Goal: Complete application form: Complete application form

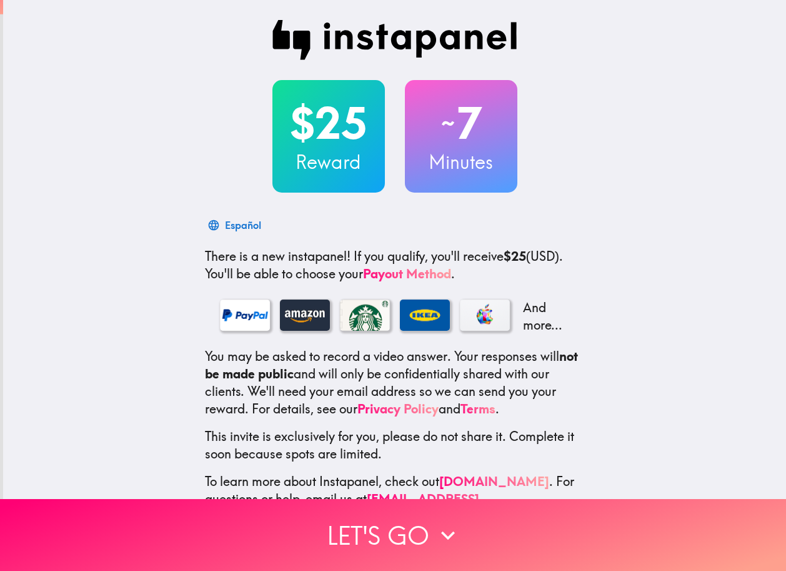
drag, startPoint x: 0, startPoint y: 0, endPoint x: 636, endPoint y: 166, distance: 657.5
click at [636, 166] on div "$25 Reward ~ 7 Minutes Español There is a new instapanel! If you qualify, you'l…" at bounding box center [394, 272] width 783 height 545
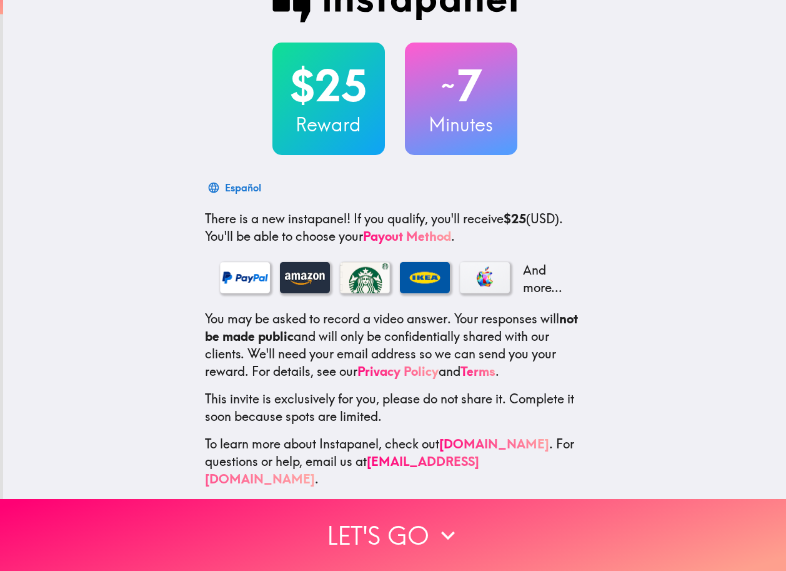
scroll to position [38, 0]
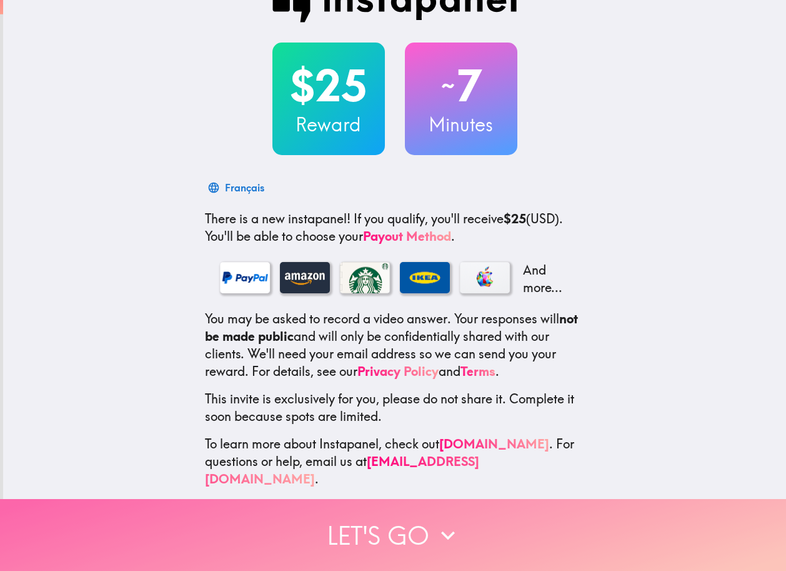
click at [413, 526] on button "Let's go" at bounding box center [393, 535] width 786 height 72
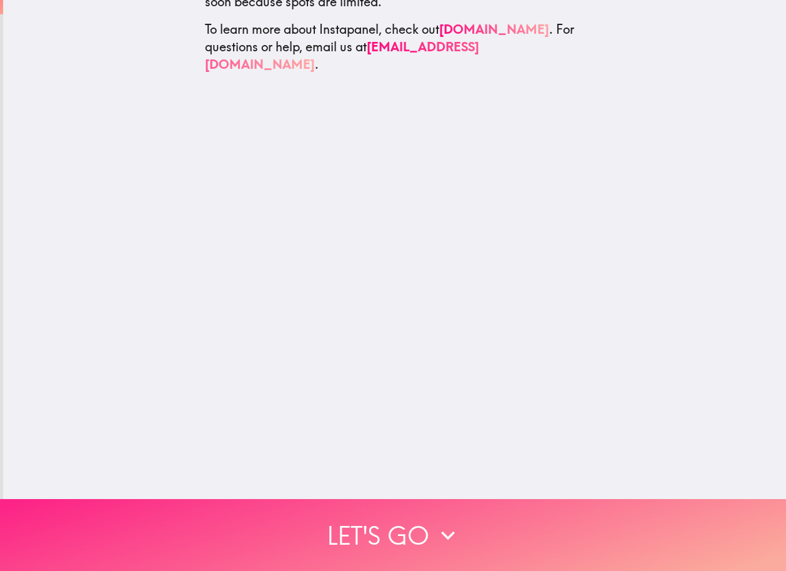
scroll to position [0, 0]
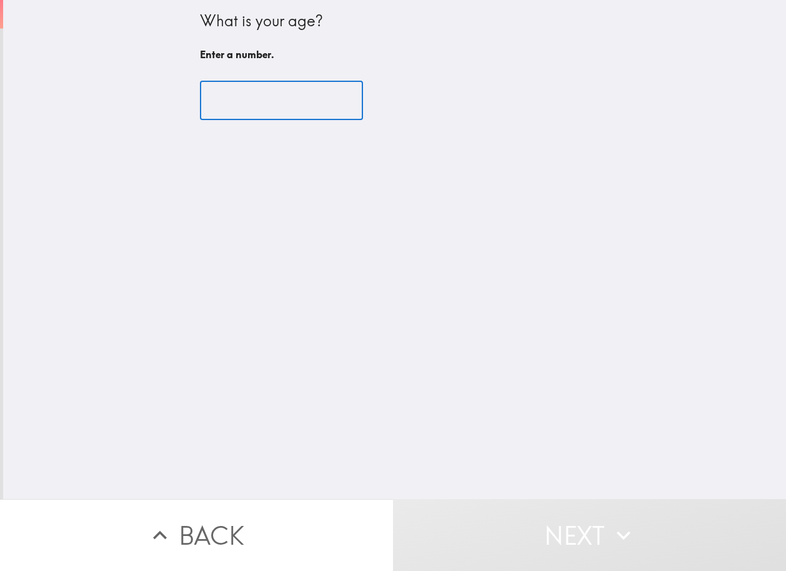
click at [279, 111] on input "number" at bounding box center [281, 100] width 163 height 39
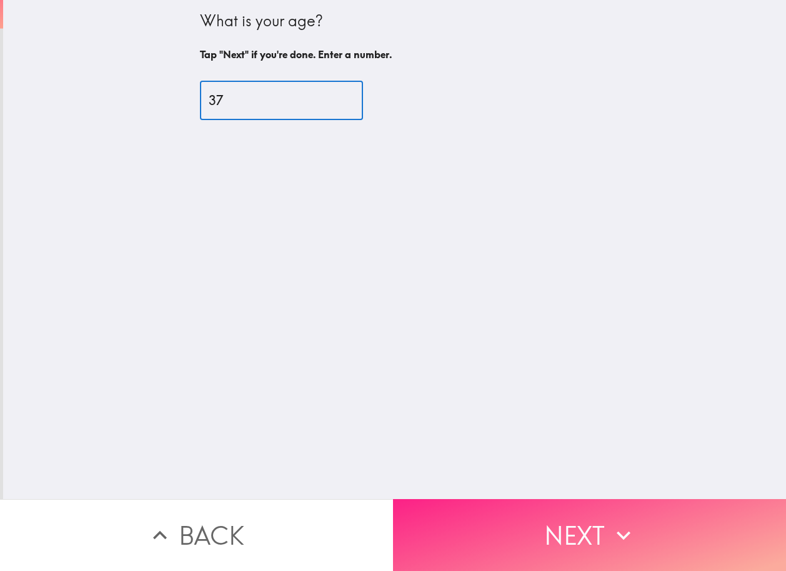
type input "37"
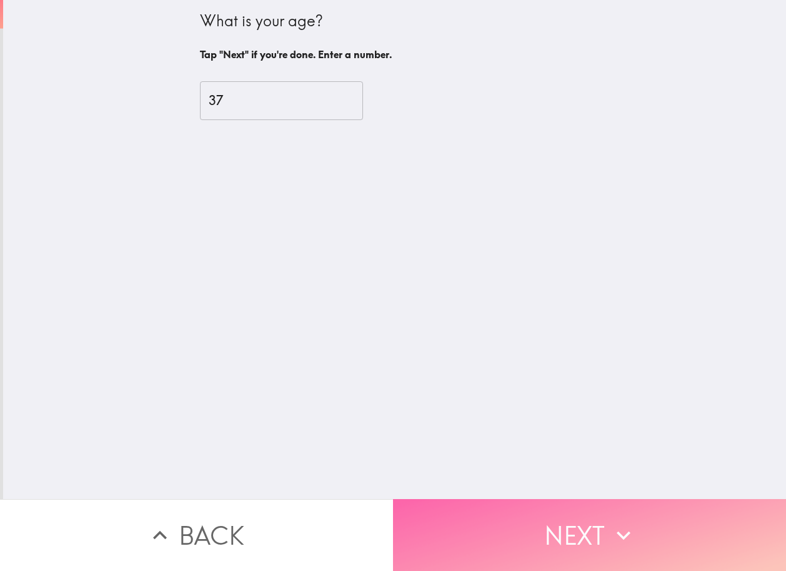
click at [534, 523] on button "Next" at bounding box center [589, 535] width 393 height 72
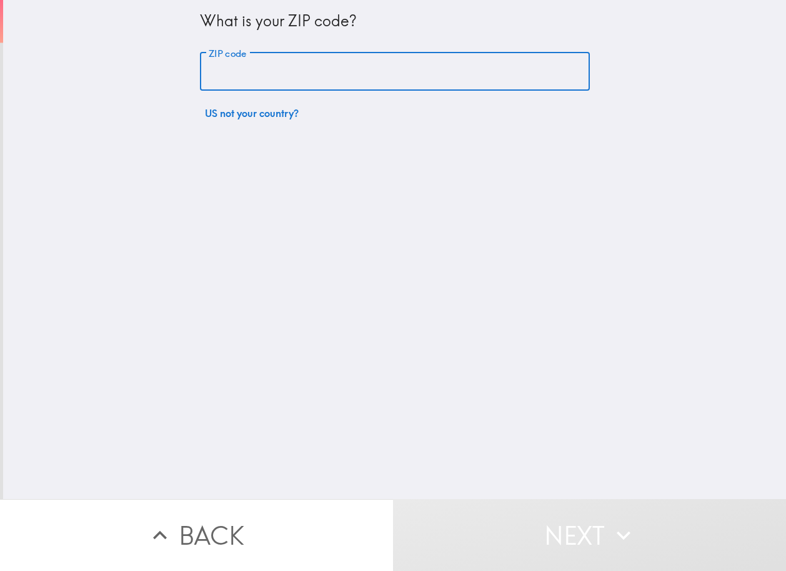
click at [361, 67] on input "ZIP code" at bounding box center [395, 72] width 390 height 39
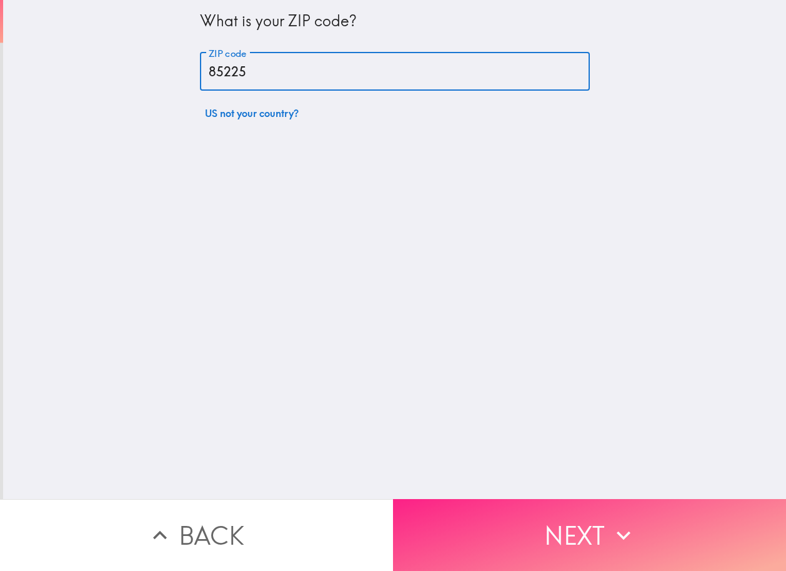
type input "85225"
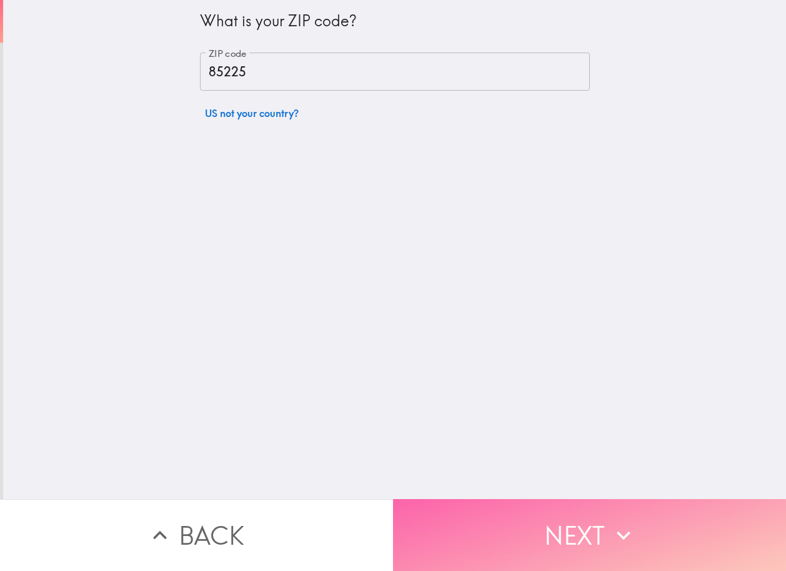
click at [589, 524] on button "Next" at bounding box center [589, 535] width 393 height 72
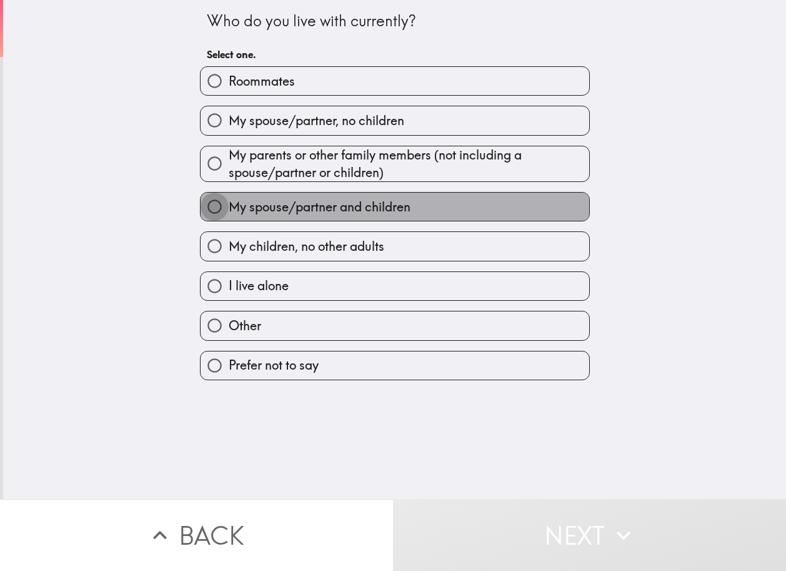
click at [205, 210] on input "My spouse/partner and children" at bounding box center [215, 207] width 28 height 28
radio input "true"
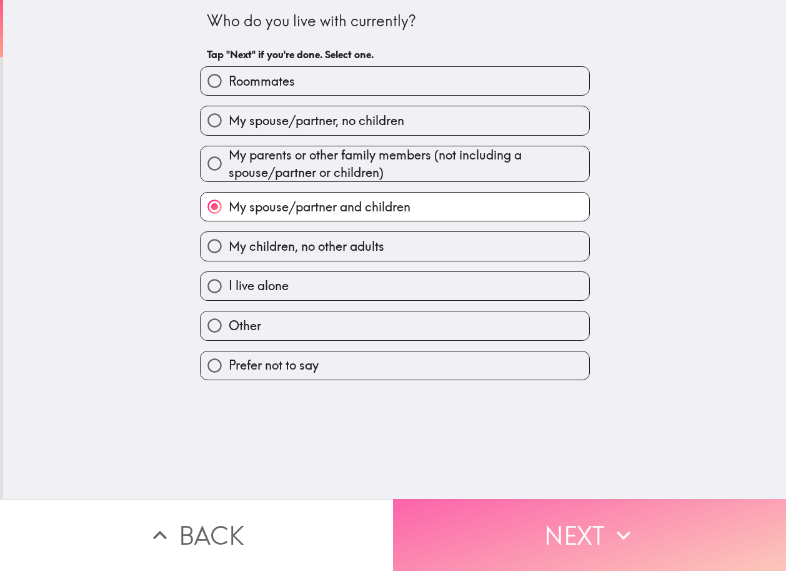
click at [569, 524] on button "Next" at bounding box center [589, 535] width 393 height 72
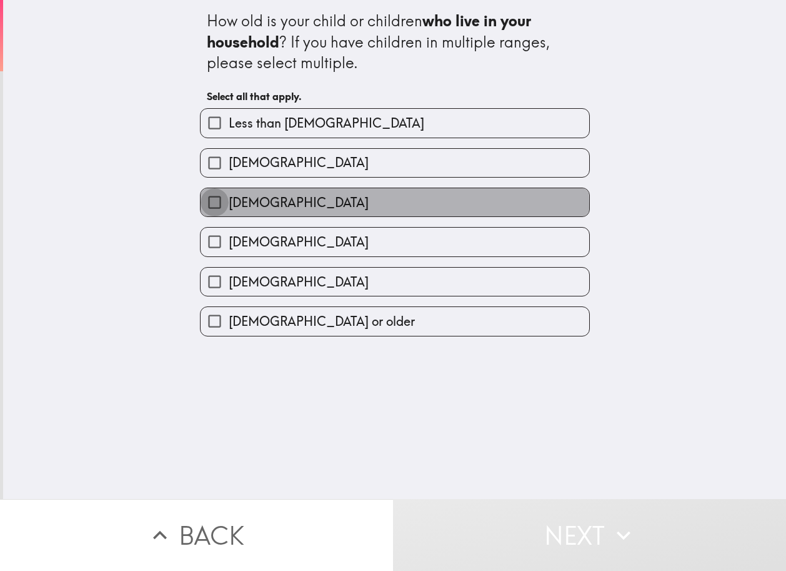
click at [203, 209] on input "[DEMOGRAPHIC_DATA]" at bounding box center [215, 202] width 28 height 28
checkbox input "true"
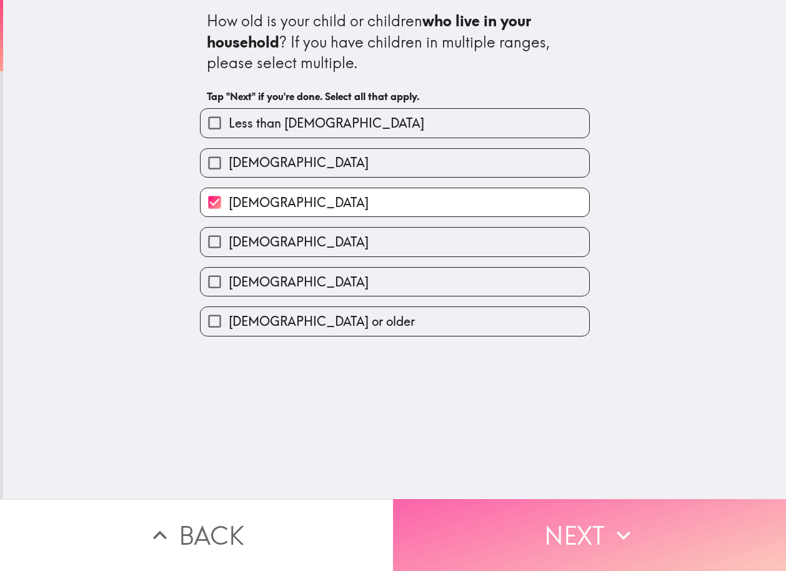
click at [568, 514] on button "Next" at bounding box center [589, 535] width 393 height 72
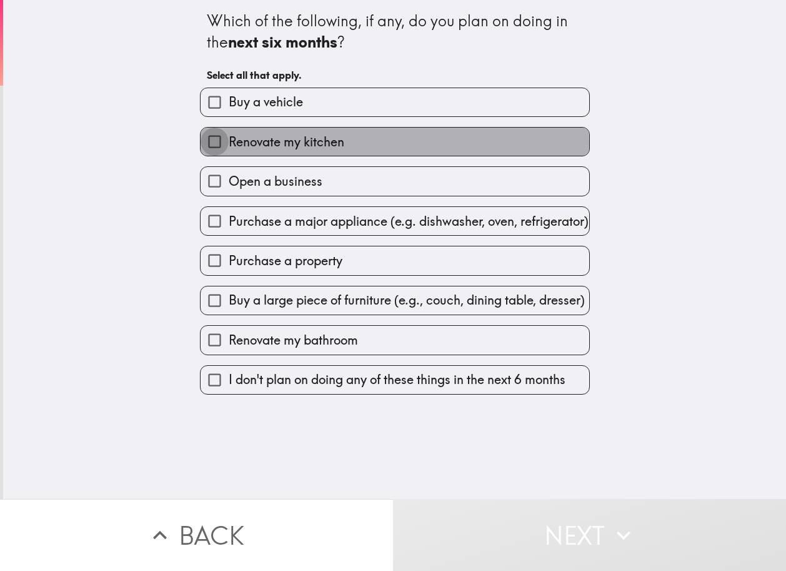
click at [204, 145] on input "Renovate my kitchen" at bounding box center [215, 142] width 28 height 28
checkbox input "true"
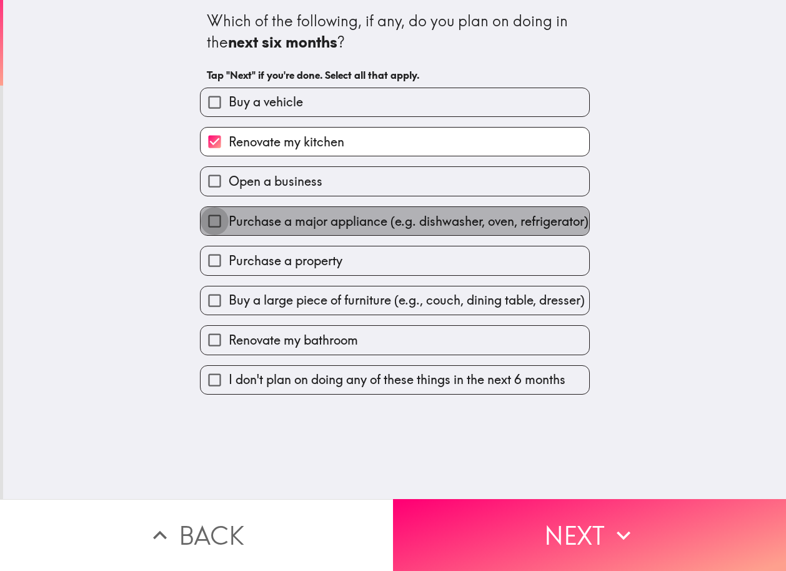
click at [205, 226] on input "Purchase a major appliance (e.g. dishwasher, oven, refrigerator)" at bounding box center [215, 221] width 28 height 28
checkbox input "true"
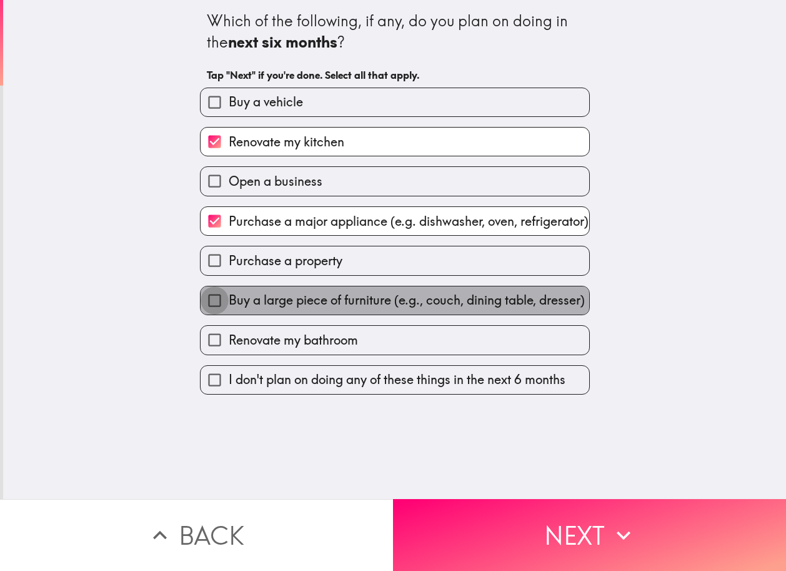
click at [205, 314] on input "Buy a large piece of furniture (e.g., couch, dining table, dresser)" at bounding box center [215, 300] width 28 height 28
checkbox input "true"
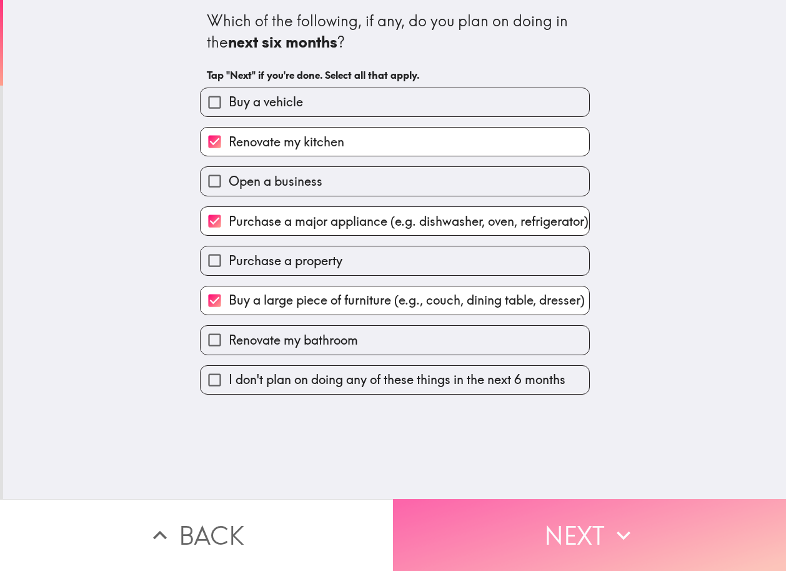
click at [520, 524] on button "Next" at bounding box center [589, 535] width 393 height 72
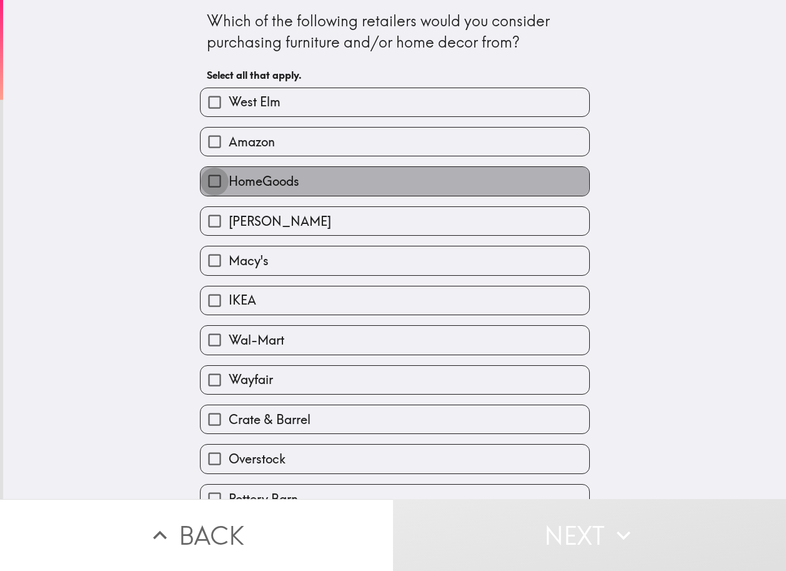
click at [218, 181] on input "HomeGoods" at bounding box center [215, 181] width 28 height 28
checkbox input "true"
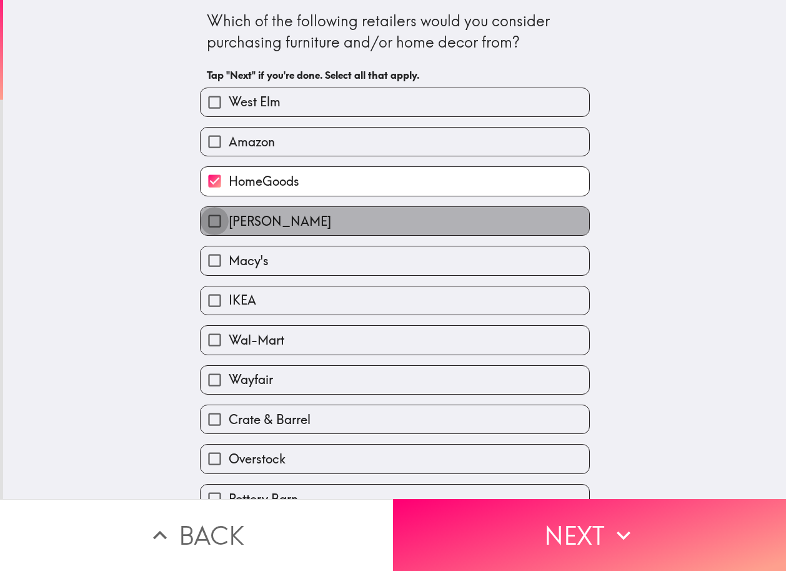
click at [205, 227] on input "[PERSON_NAME]" at bounding box center [215, 221] width 28 height 28
checkbox input "true"
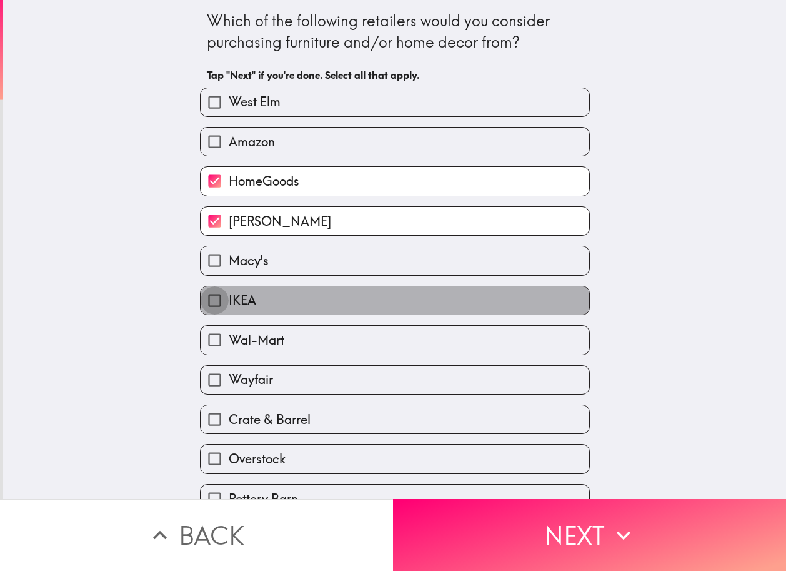
click at [206, 305] on input "IKEA" at bounding box center [215, 300] width 28 height 28
checkbox input "true"
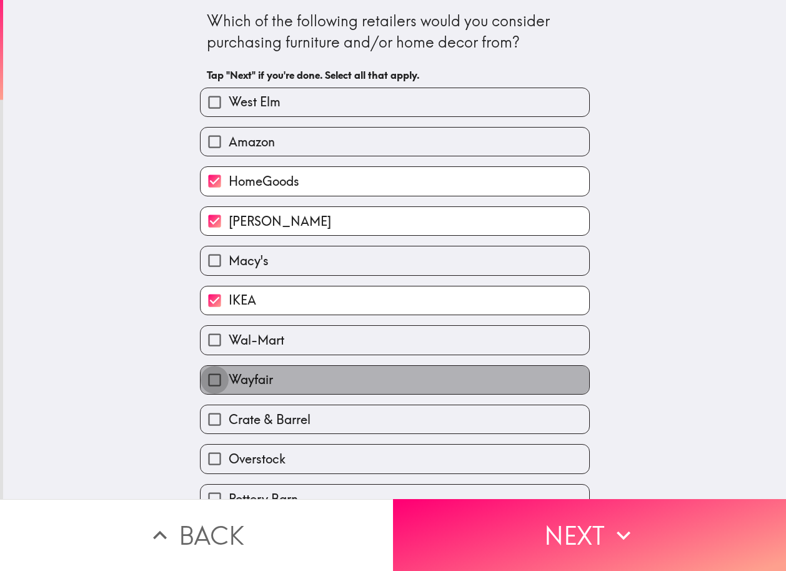
click at [205, 393] on input "Wayfair" at bounding box center [215, 380] width 28 height 28
checkbox input "true"
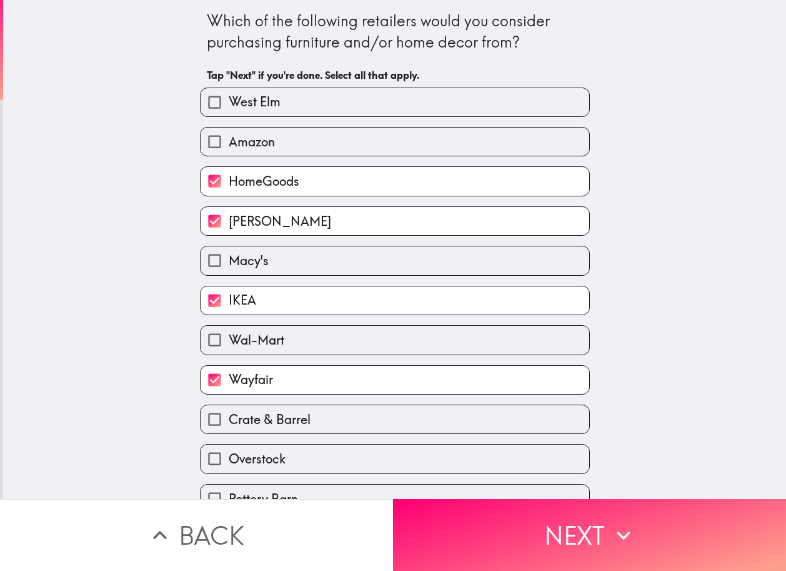
click at [208, 426] on input "Crate & Barrel" at bounding box center [215, 419] width 28 height 28
checkbox input "true"
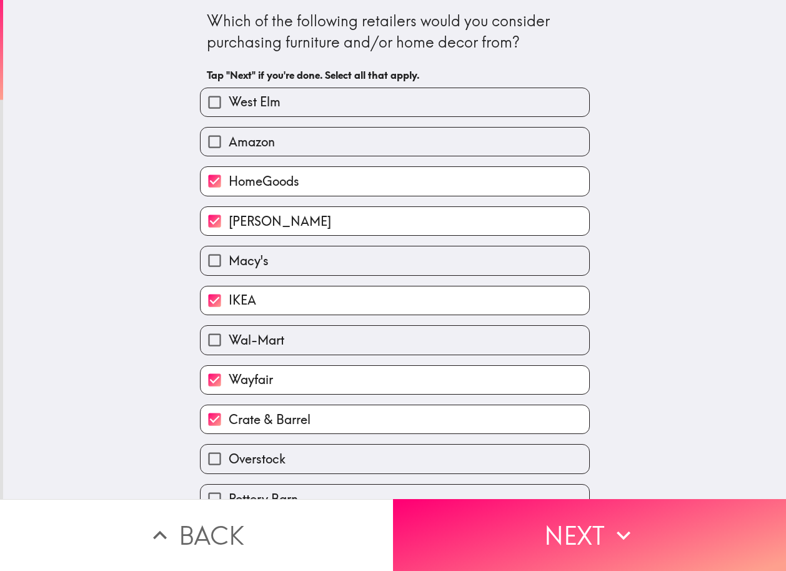
scroll to position [115, 0]
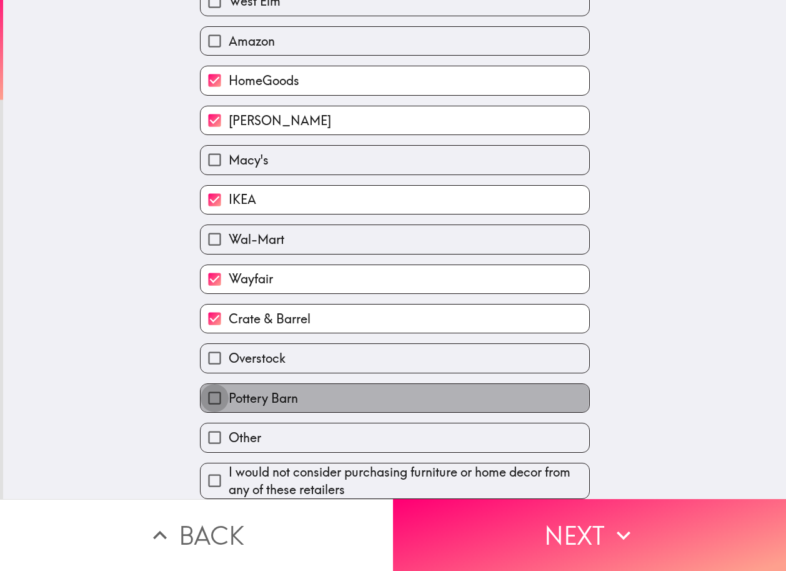
click at [206, 385] on input "Pottery Barn" at bounding box center [215, 398] width 28 height 28
checkbox input "true"
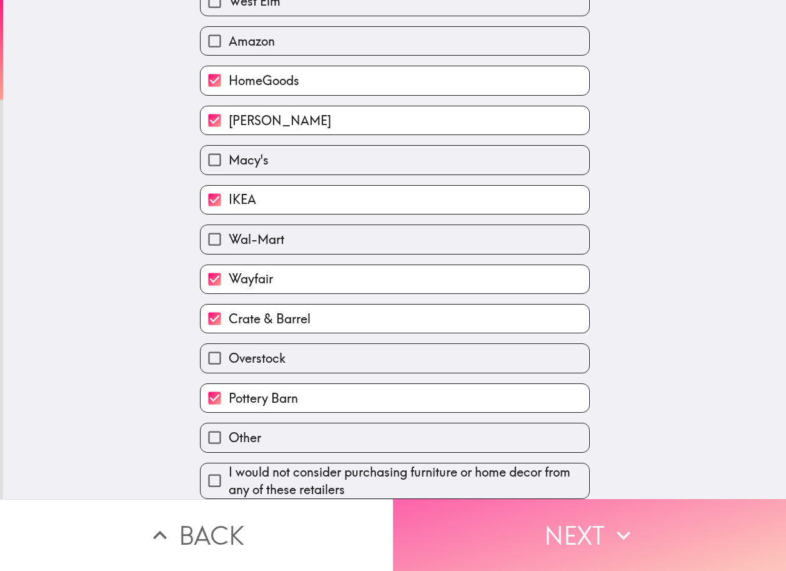
click at [483, 543] on button "Next" at bounding box center [589, 535] width 393 height 72
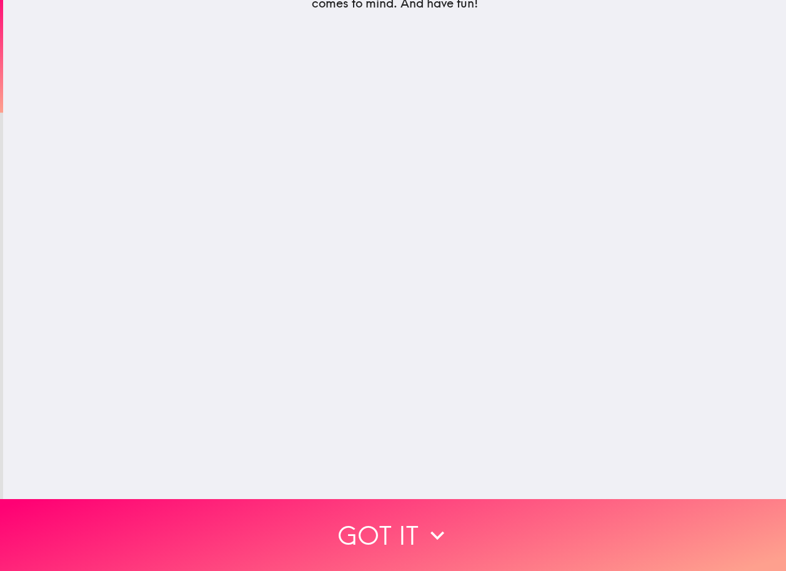
scroll to position [0, 0]
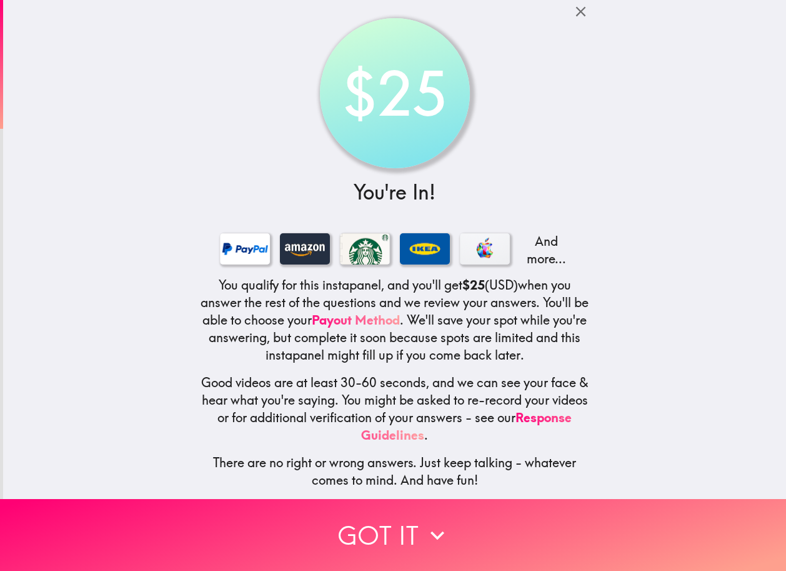
scroll to position [11, 0]
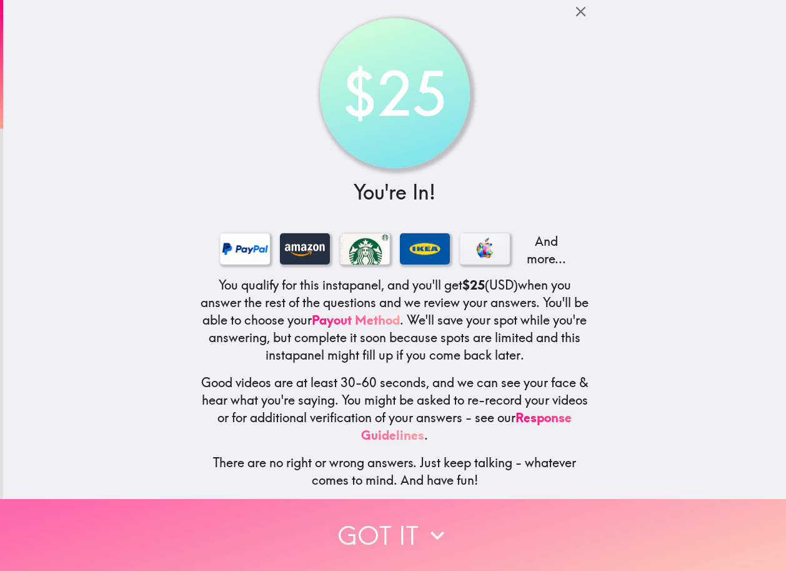
click at [388, 524] on button "Got it" at bounding box center [393, 535] width 786 height 72
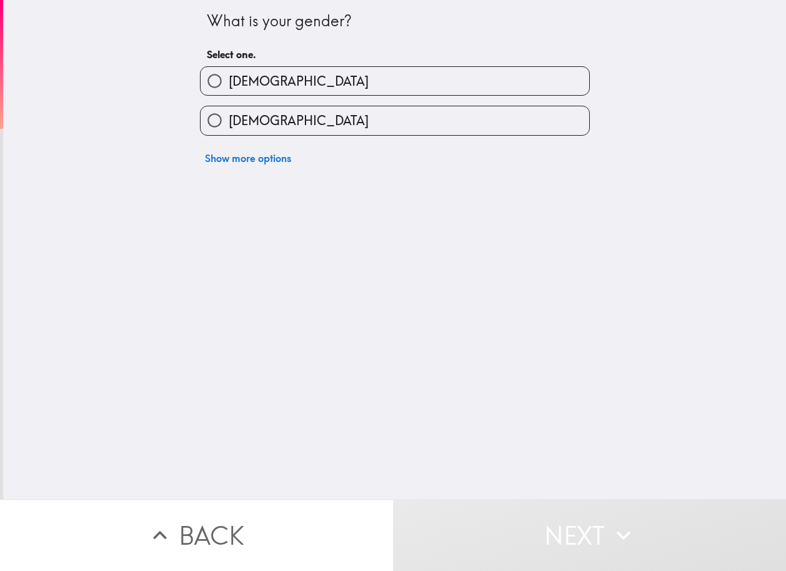
scroll to position [0, 0]
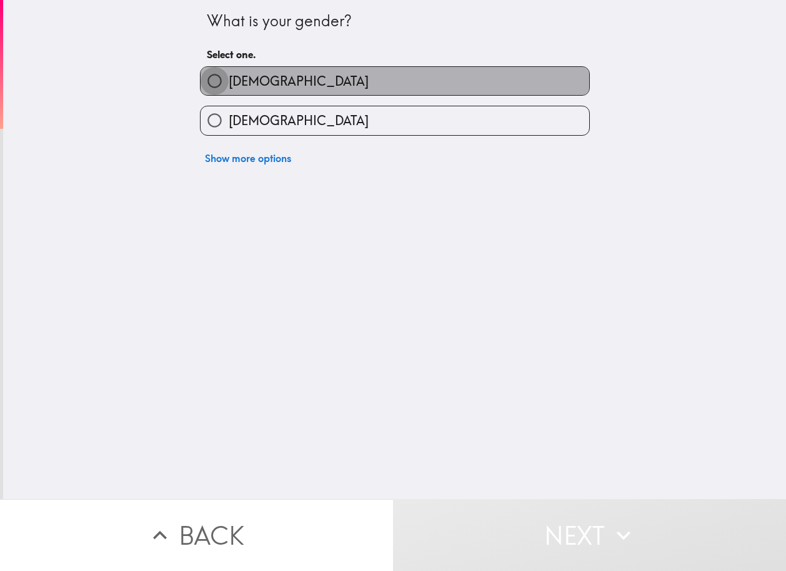
drag, startPoint x: 388, startPoint y: 524, endPoint x: 210, endPoint y: 74, distance: 483.8
click at [210, 74] on input "[DEMOGRAPHIC_DATA]" at bounding box center [215, 81] width 28 height 28
radio input "true"
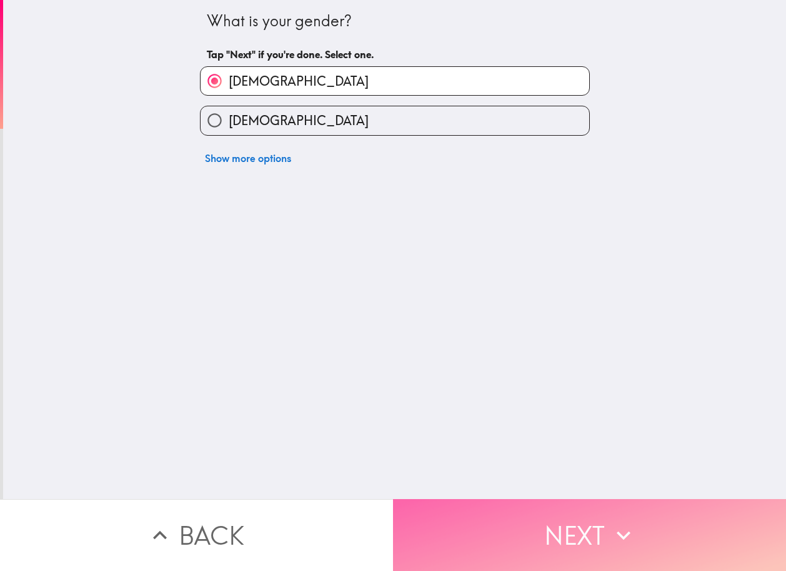
click at [536, 499] on button "Next" at bounding box center [589, 535] width 393 height 72
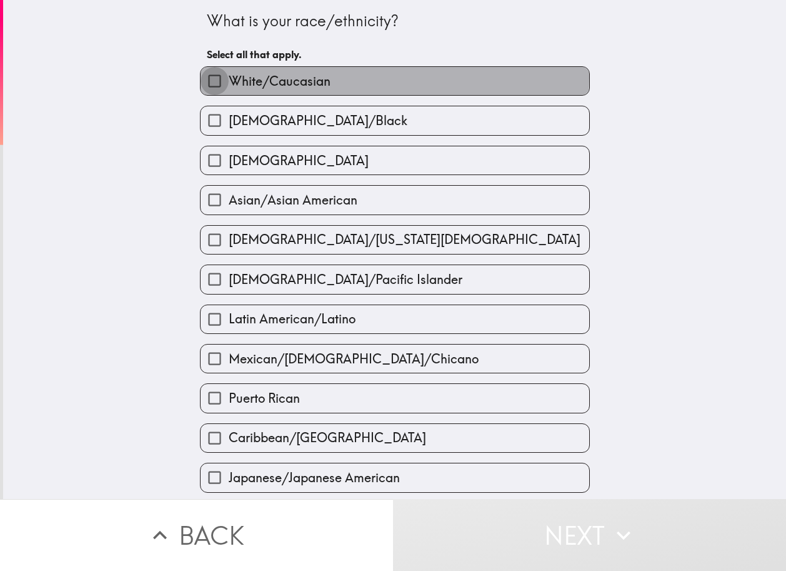
click at [203, 77] on input "White/Caucasian" at bounding box center [215, 81] width 28 height 28
checkbox input "true"
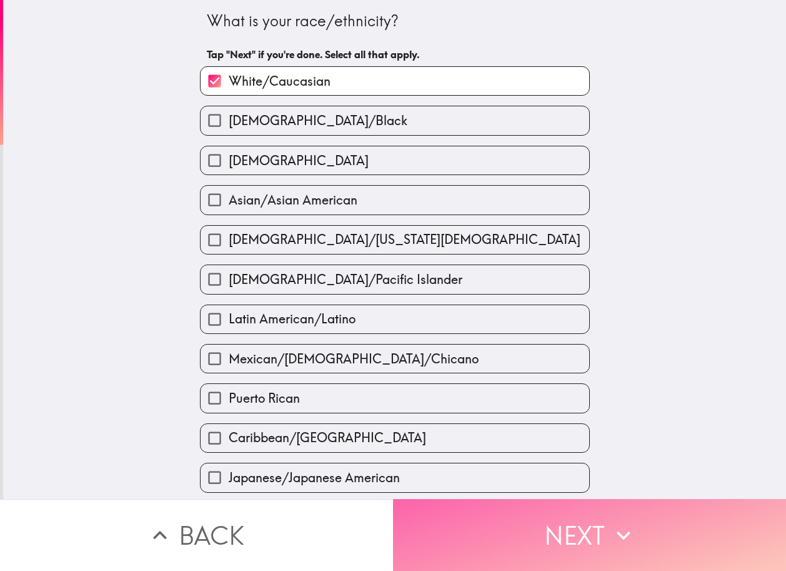
click at [570, 531] on button "Next" at bounding box center [589, 535] width 393 height 72
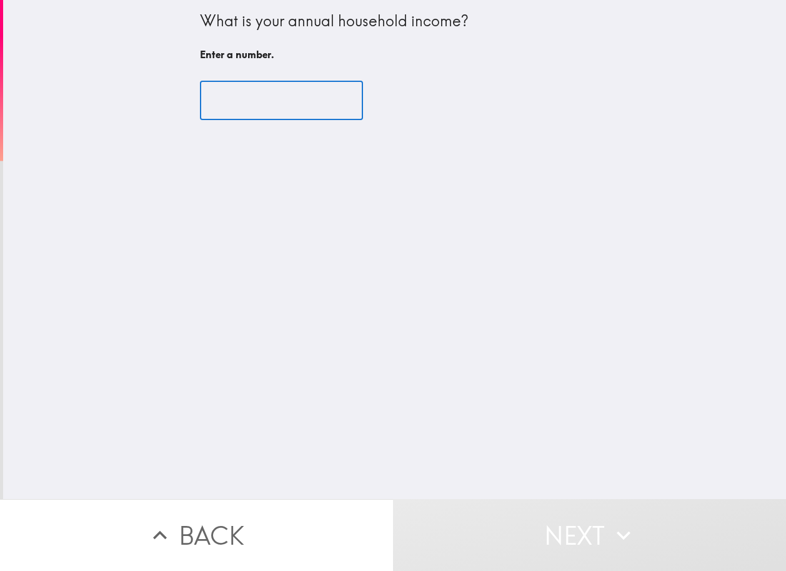
click at [268, 108] on input "number" at bounding box center [281, 100] width 163 height 39
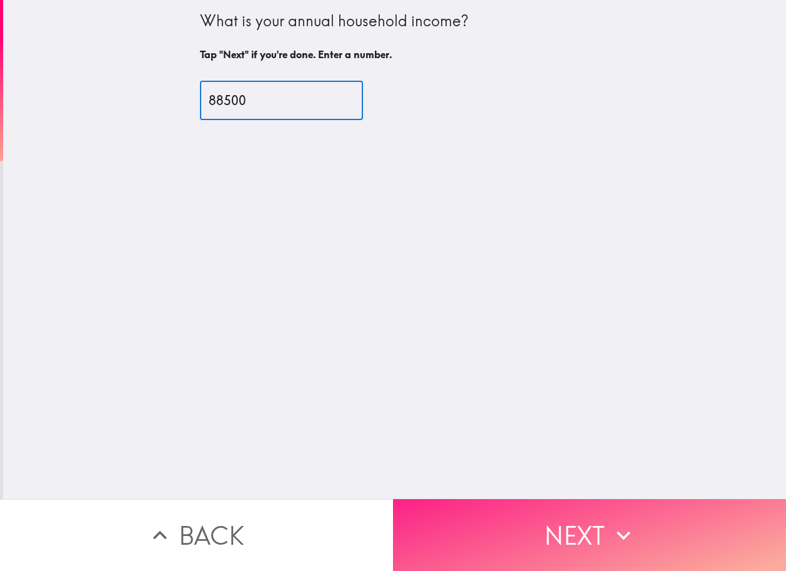
type input "88500"
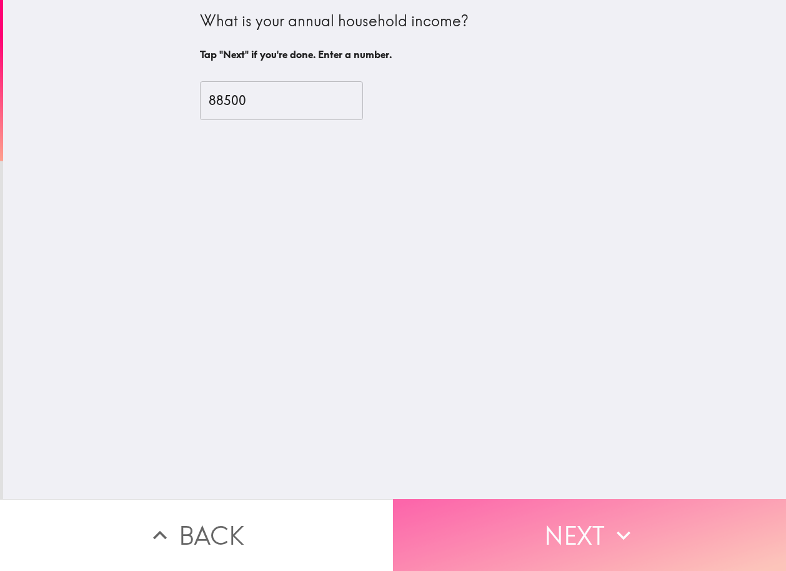
click at [566, 515] on button "Next" at bounding box center [589, 535] width 393 height 72
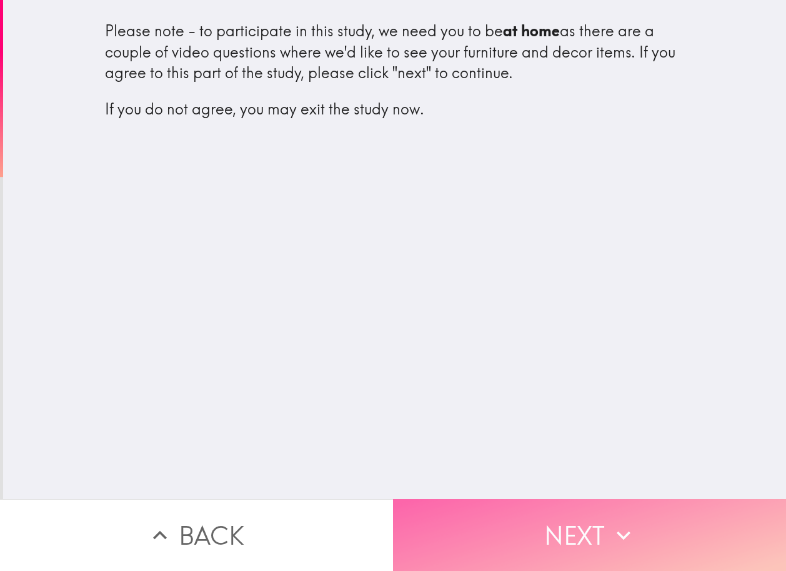
click at [558, 527] on button "Next" at bounding box center [589, 535] width 393 height 72
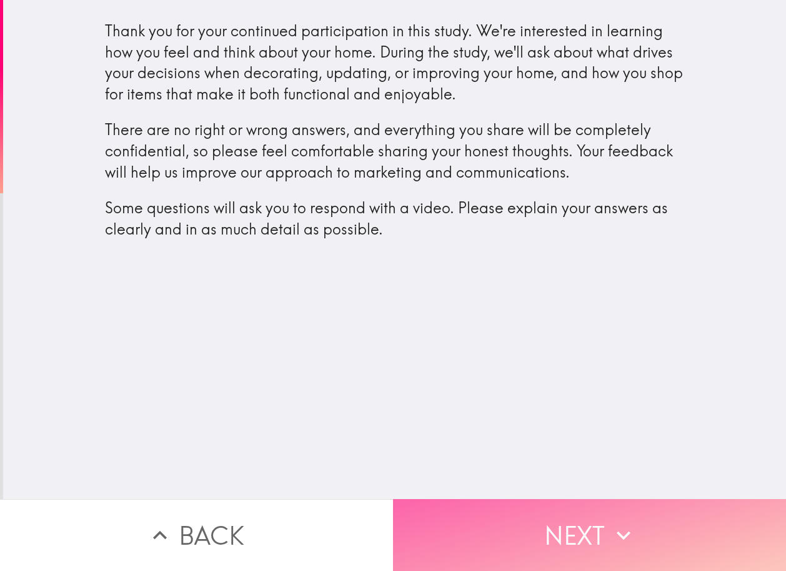
click at [524, 514] on button "Next" at bounding box center [589, 535] width 393 height 72
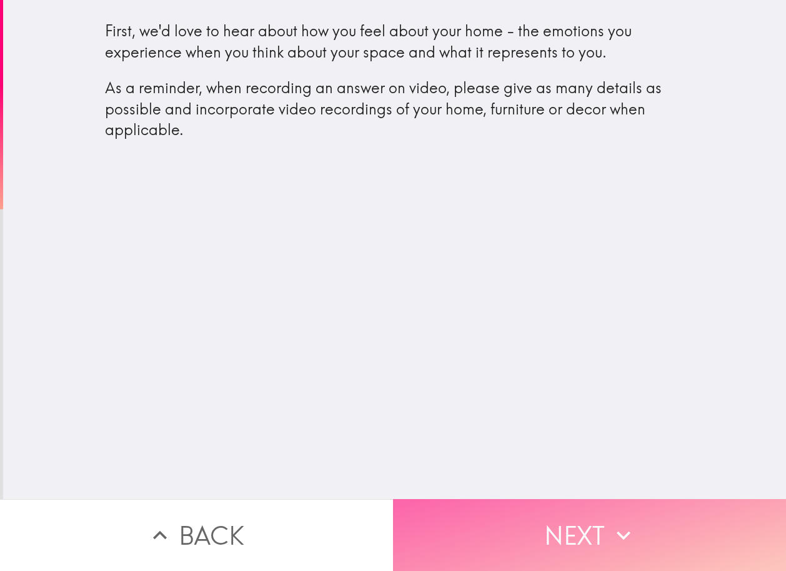
click at [570, 510] on button "Next" at bounding box center [589, 535] width 393 height 72
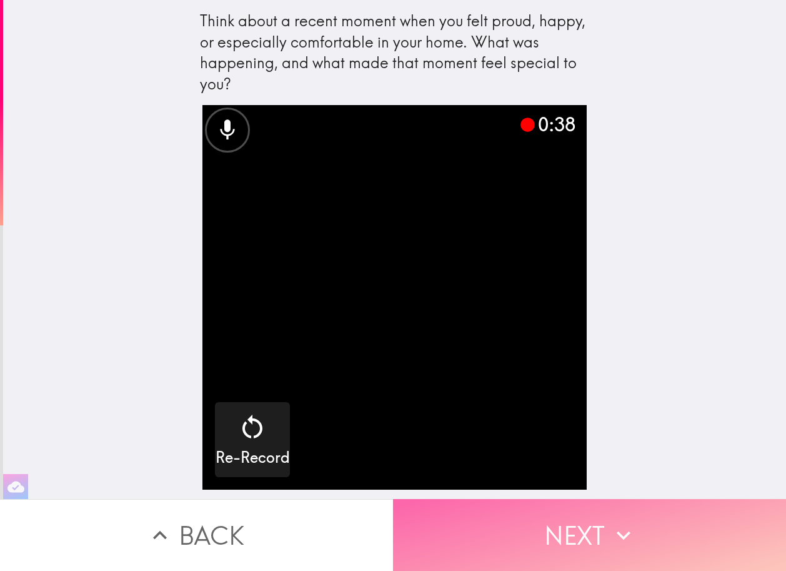
click at [601, 522] on button "Next" at bounding box center [589, 535] width 393 height 72
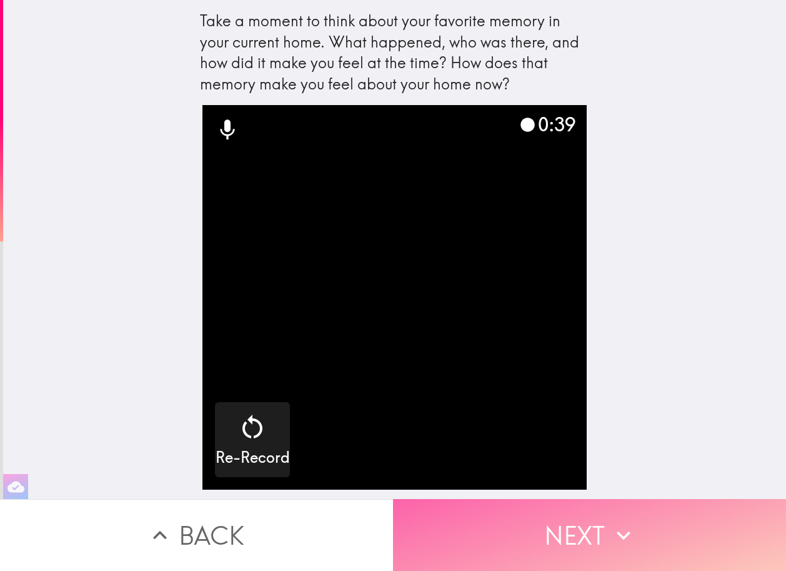
click at [629, 532] on icon "button" at bounding box center [624, 535] width 28 height 28
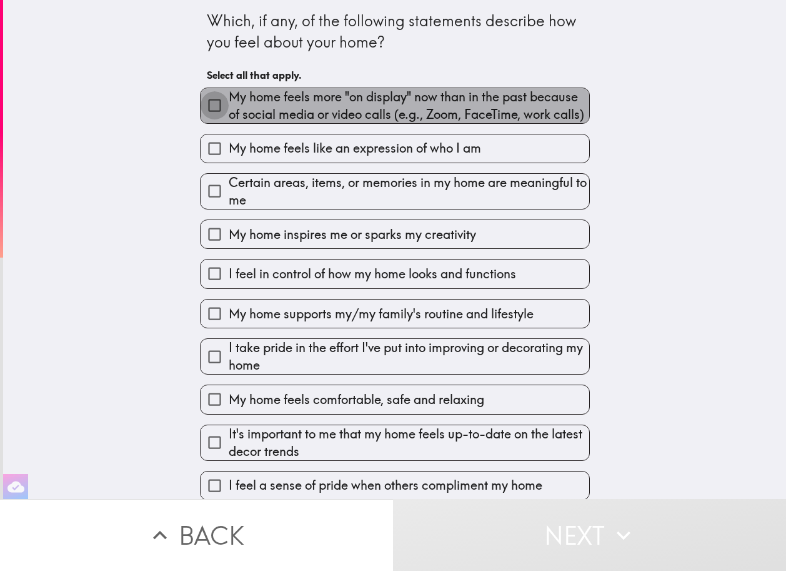
click at [210, 119] on input "My home feels more "on display" now than in the past because of social media or…" at bounding box center [215, 105] width 28 height 28
checkbox input "true"
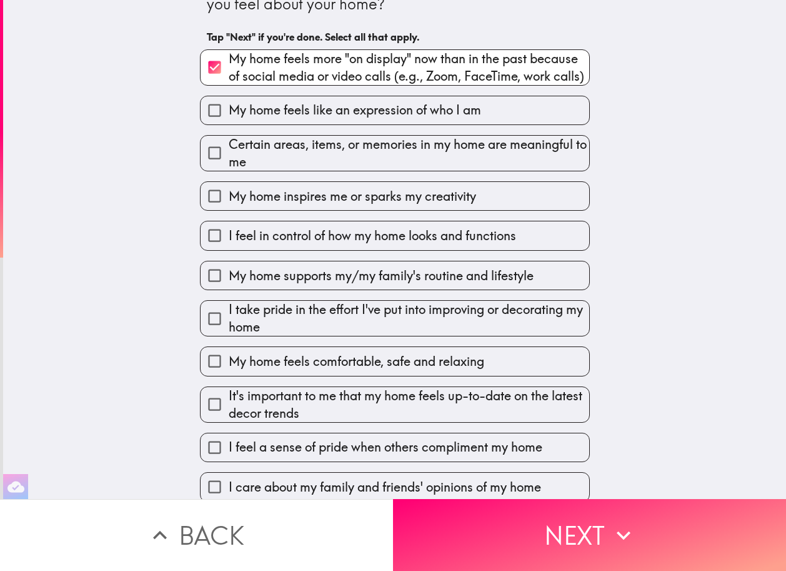
scroll to position [38, 0]
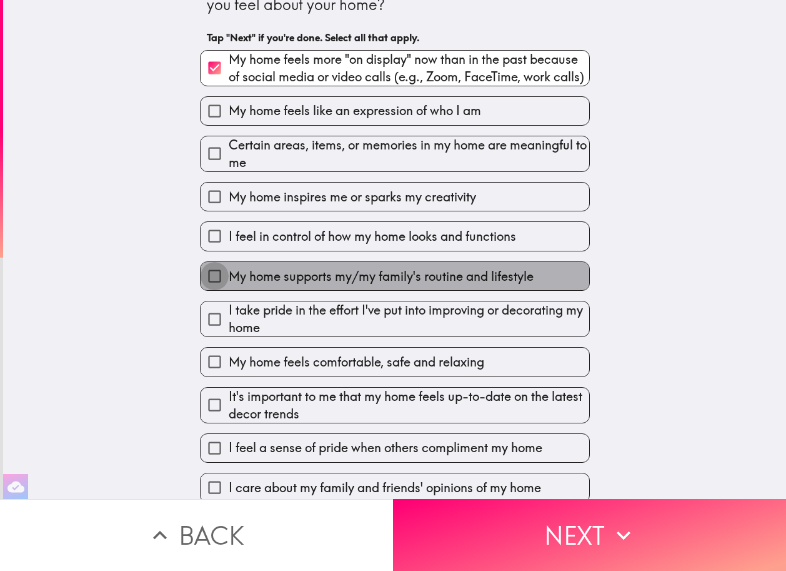
click at [201, 290] on input "My home supports my/my family's routine and lifestyle" at bounding box center [215, 276] width 28 height 28
checkbox input "true"
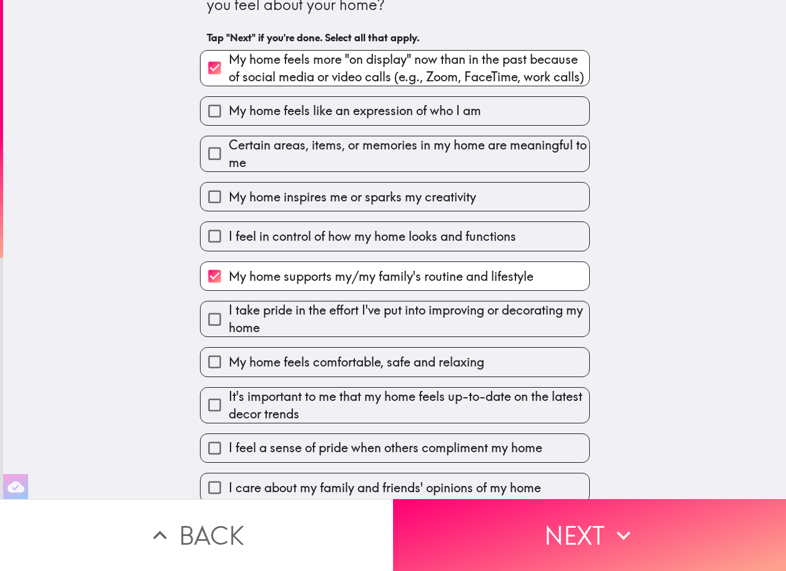
click at [604, 283] on div "Which, if any, of the following statements describe how you feel about your hom…" at bounding box center [394, 211] width 783 height 499
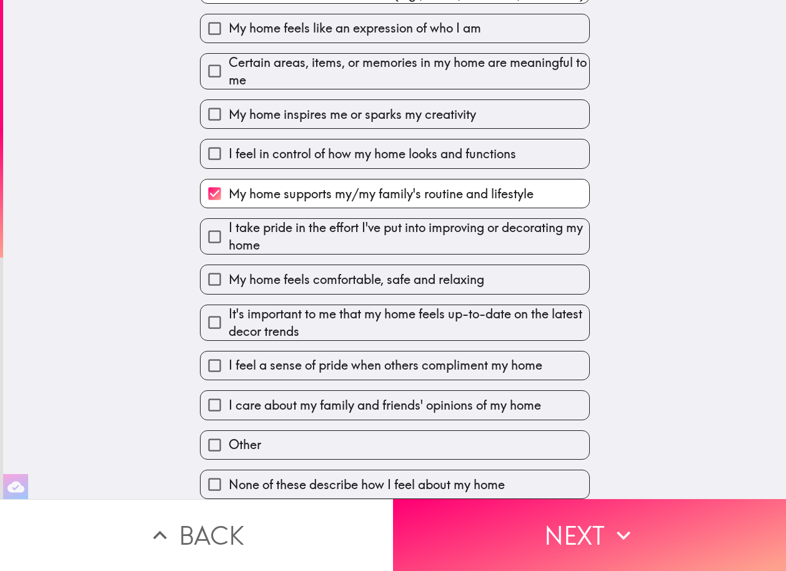
scroll to position [135, 0]
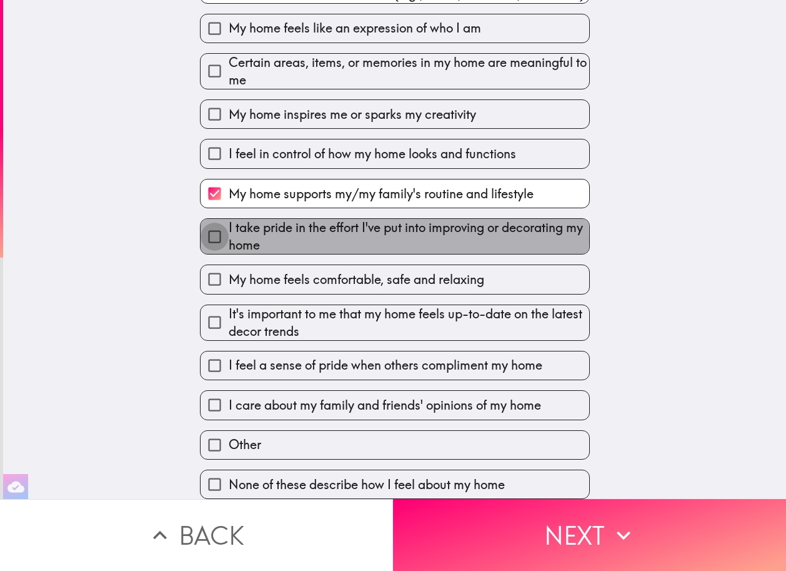
click at [201, 244] on input "I take pride in the effort I've put into improving or decorating my home" at bounding box center [215, 237] width 28 height 28
checkbox input "true"
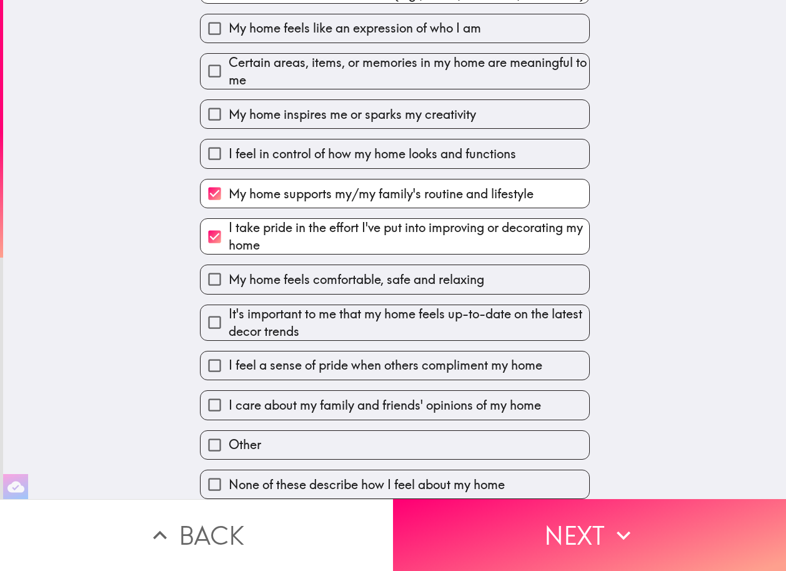
scroll to position [153, 0]
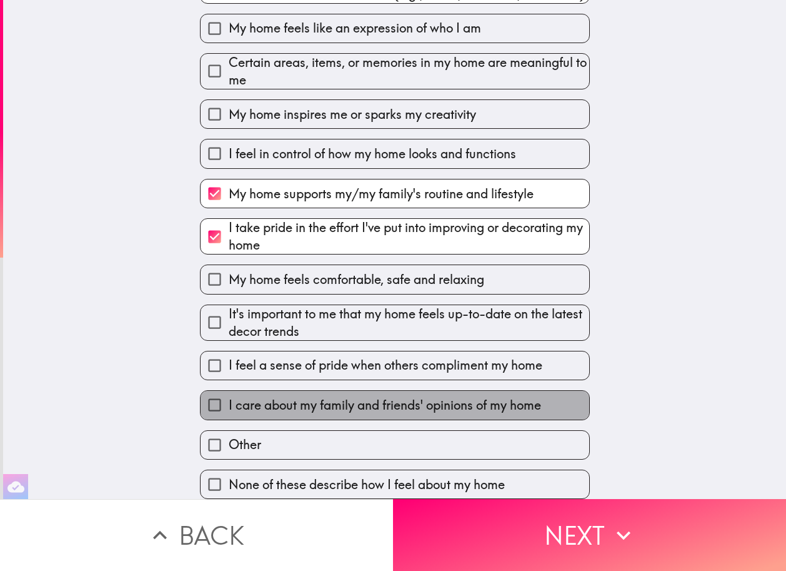
click at [393, 396] on span "I care about my family and friends' opinions of my home" at bounding box center [385, 405] width 313 height 18
click at [229, 395] on input "I care about my family and friends' opinions of my home" at bounding box center [215, 405] width 28 height 28
checkbox input "true"
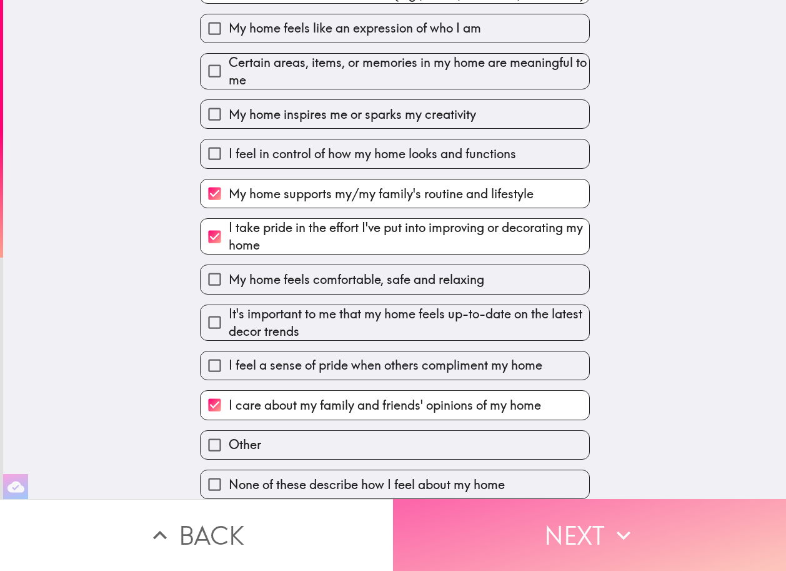
click at [510, 519] on button "Next" at bounding box center [589, 535] width 393 height 72
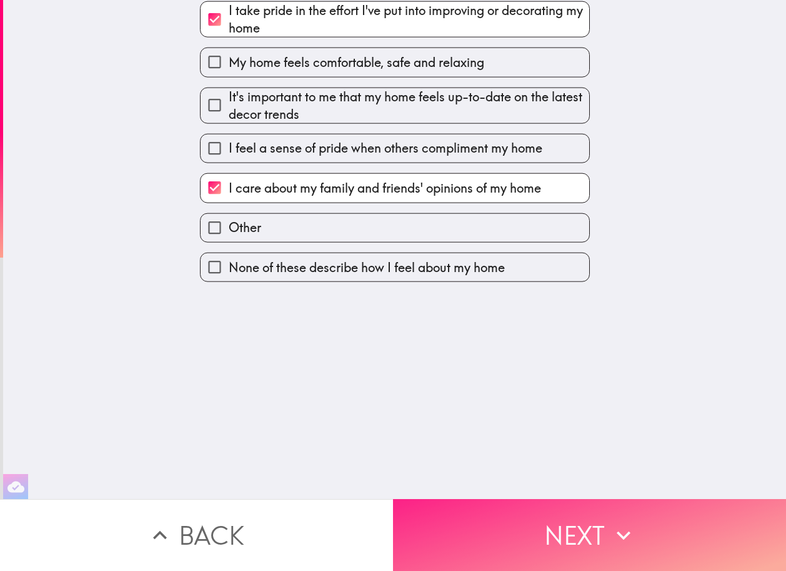
scroll to position [0, 0]
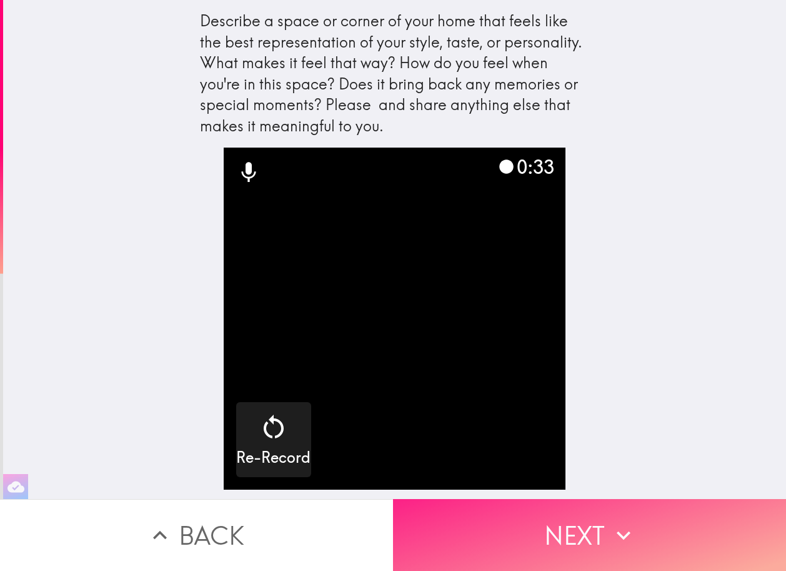
click at [668, 534] on button "Next" at bounding box center [589, 535] width 393 height 72
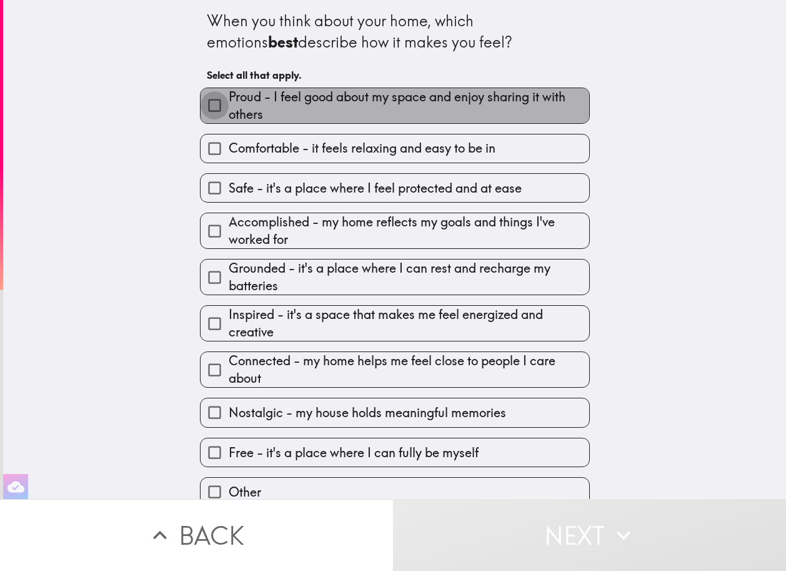
click at [201, 98] on input "Proud - I feel good about my space and enjoy sharing it with others" at bounding box center [215, 105] width 28 height 28
checkbox input "true"
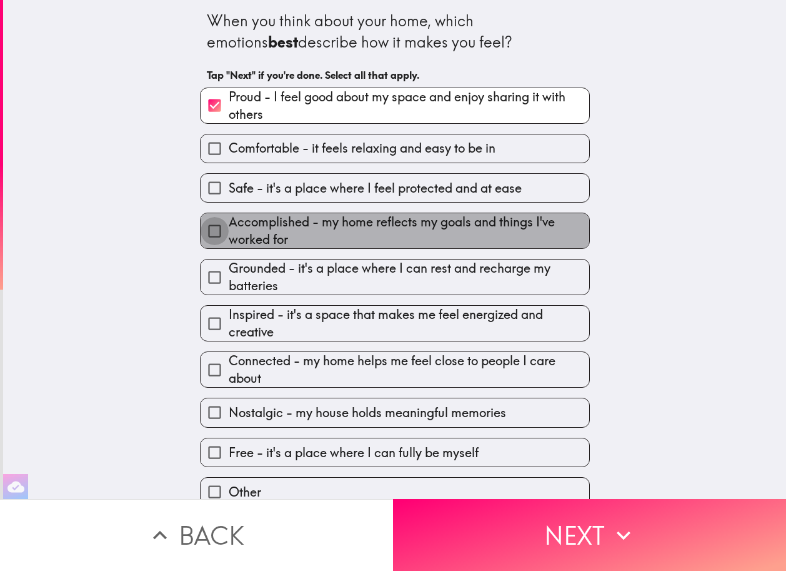
click at [201, 233] on input "Accomplished - my home reflects my goals and things I've worked for" at bounding box center [215, 231] width 28 height 28
checkbox input "true"
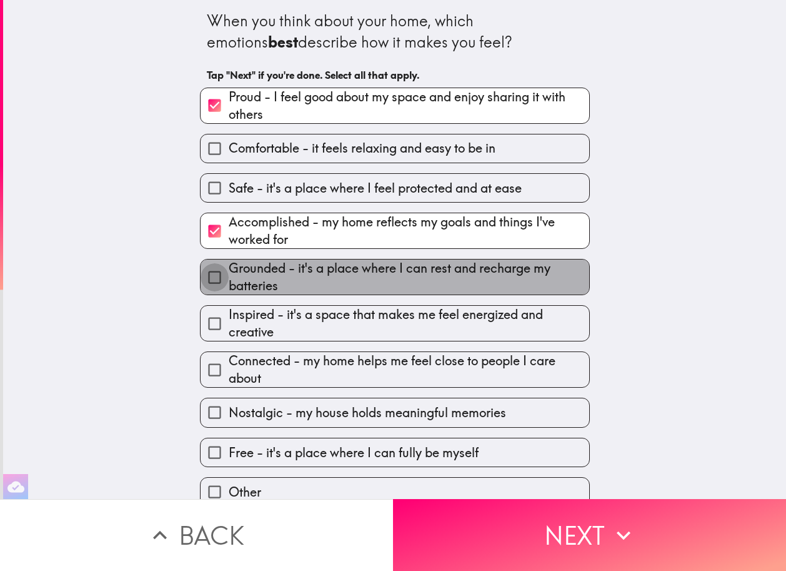
click at [205, 285] on input "Grounded - it's a place where I can rest and recharge my batteries" at bounding box center [215, 277] width 28 height 28
checkbox input "true"
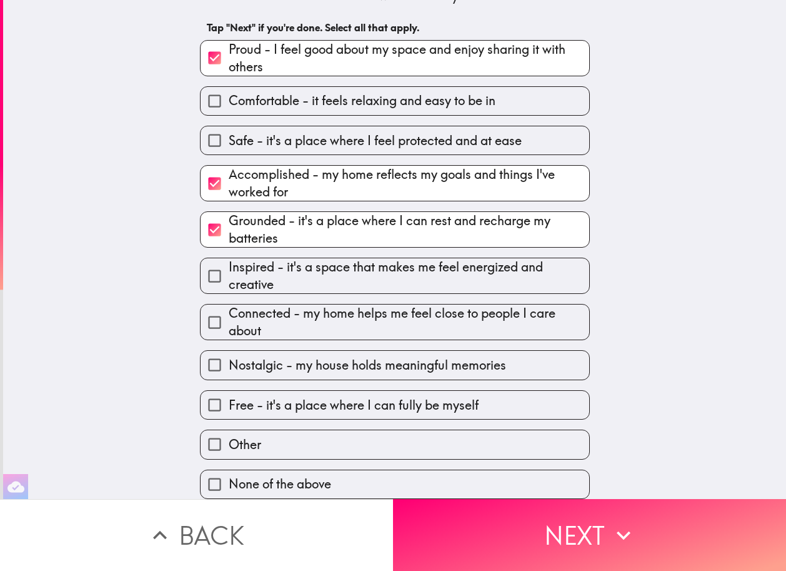
scroll to position [61, 0]
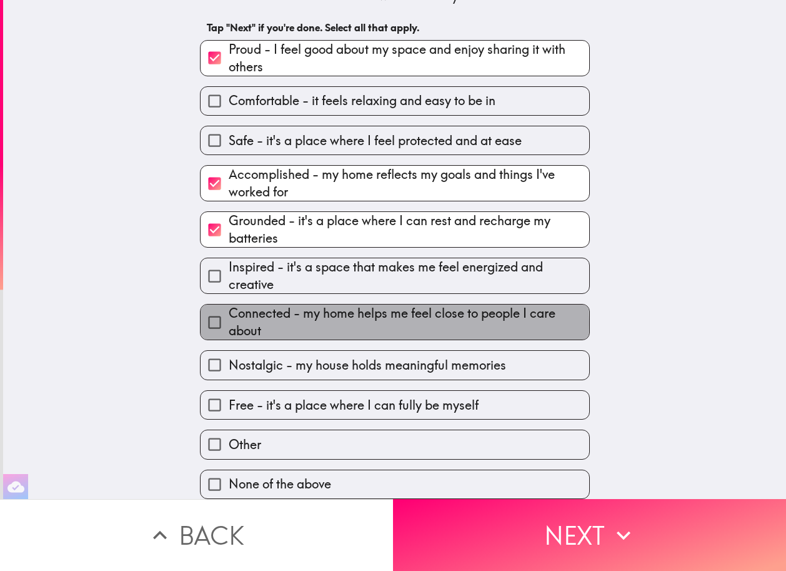
click at [229, 313] on span "Connected - my home helps me feel close to people I care about" at bounding box center [409, 321] width 361 height 35
click at [215, 313] on input "Connected - my home helps me feel close to people I care about" at bounding box center [215, 322] width 28 height 28
checkbox input "true"
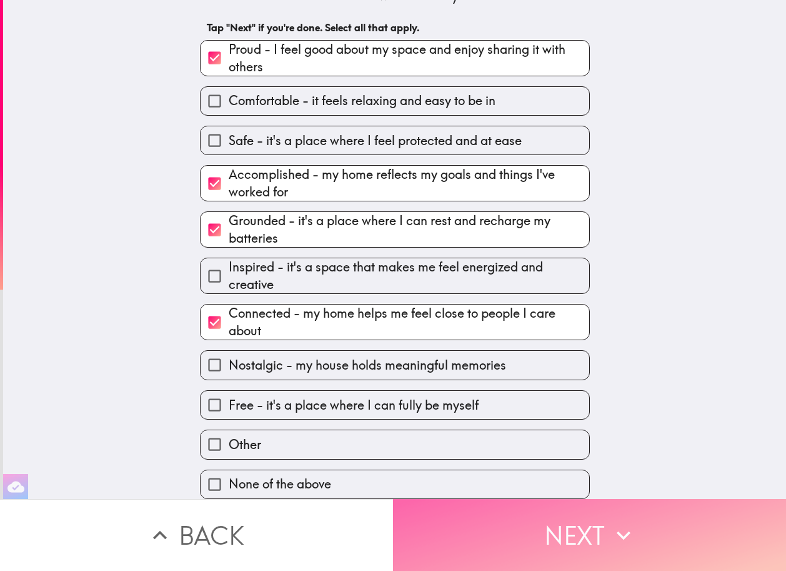
click at [561, 549] on button "Next" at bounding box center [589, 535] width 393 height 72
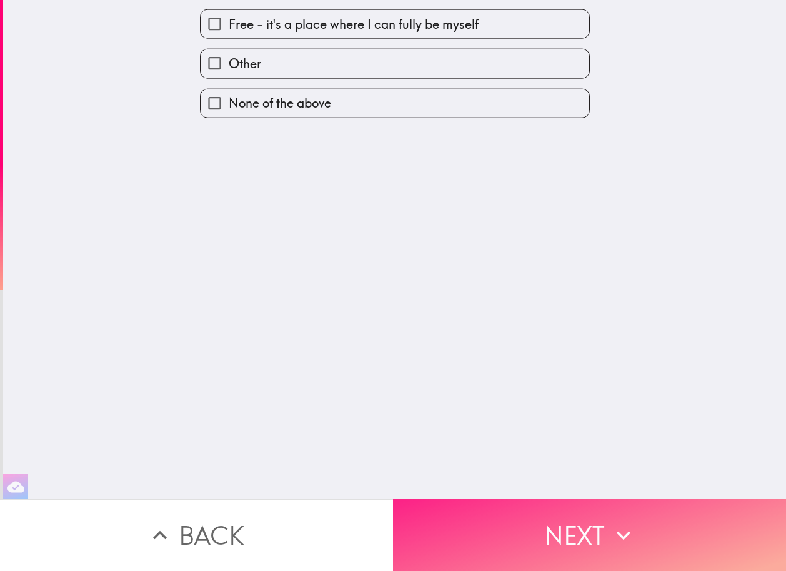
scroll to position [0, 0]
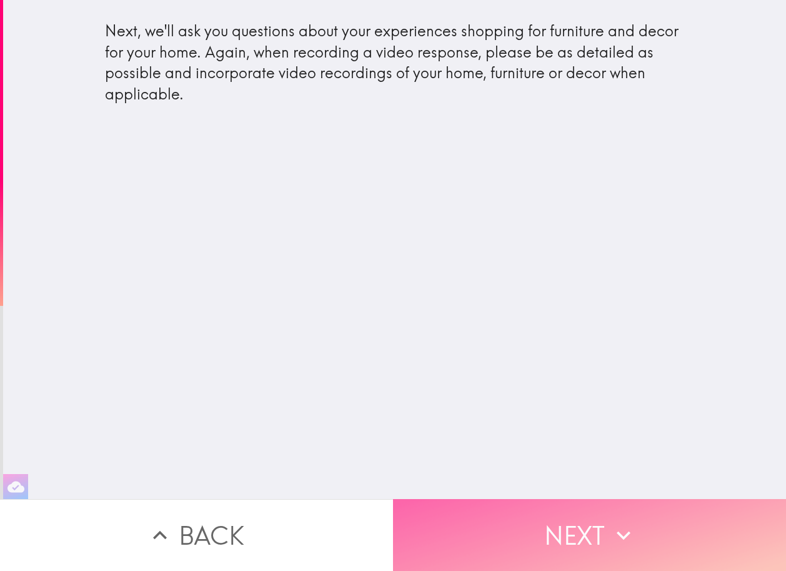
click at [552, 524] on button "Next" at bounding box center [589, 535] width 393 height 72
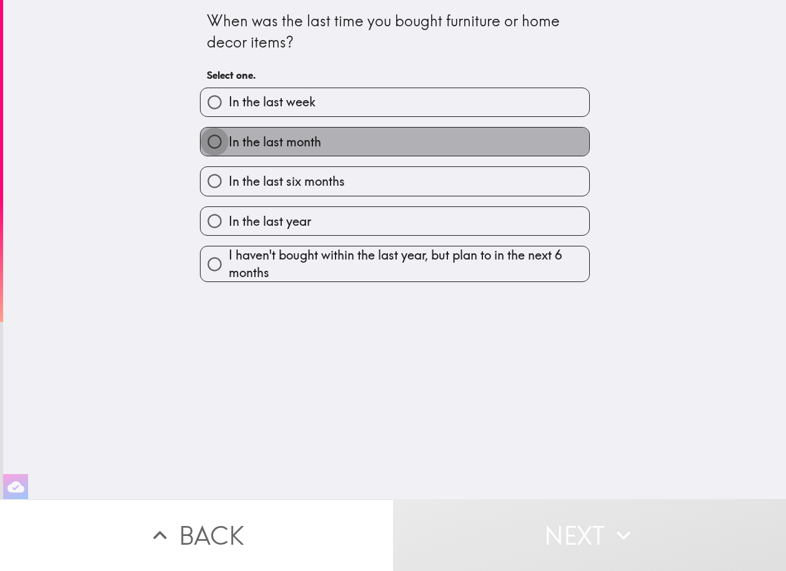
click at [201, 141] on input "In the last month" at bounding box center [215, 142] width 28 height 28
radio input "true"
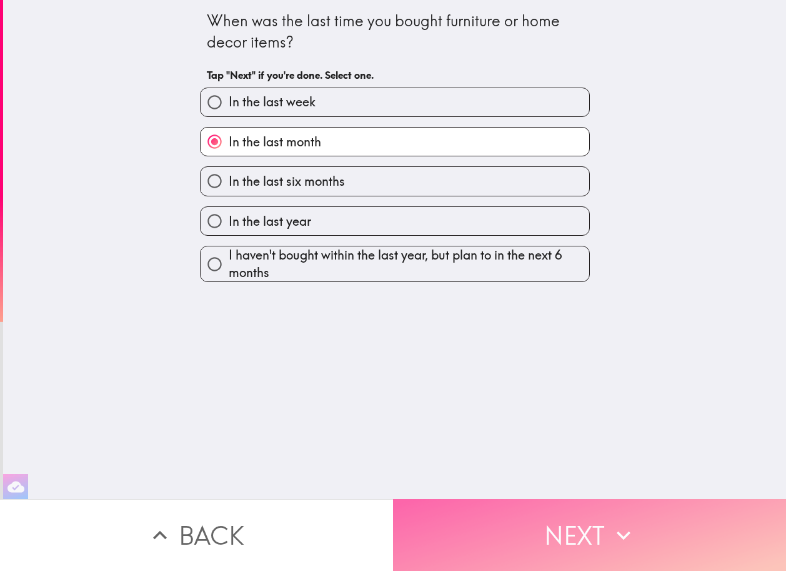
click at [529, 506] on button "Next" at bounding box center [589, 535] width 393 height 72
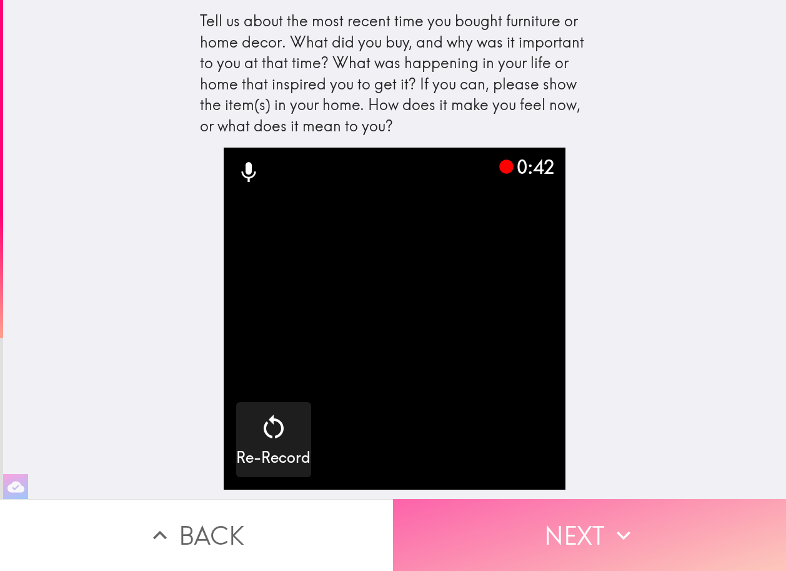
click at [635, 536] on button "Next" at bounding box center [589, 535] width 393 height 72
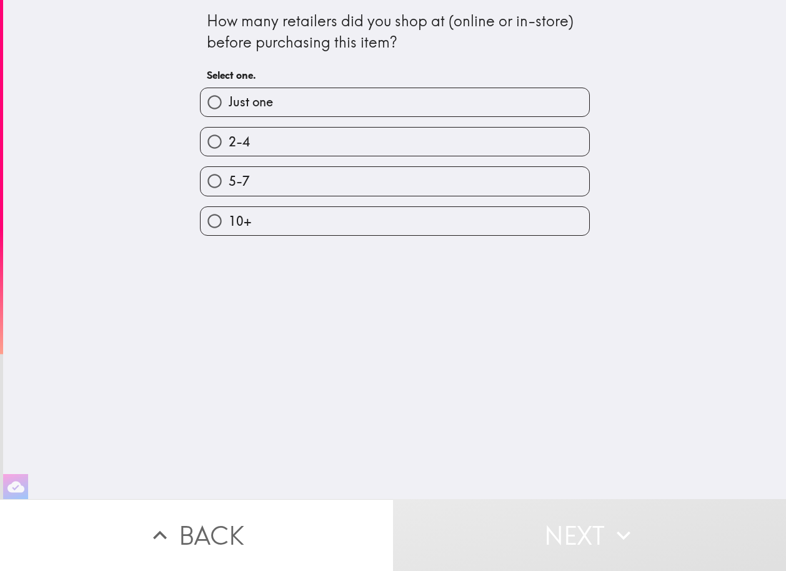
click at [215, 138] on input "2-4" at bounding box center [215, 142] width 28 height 28
radio input "true"
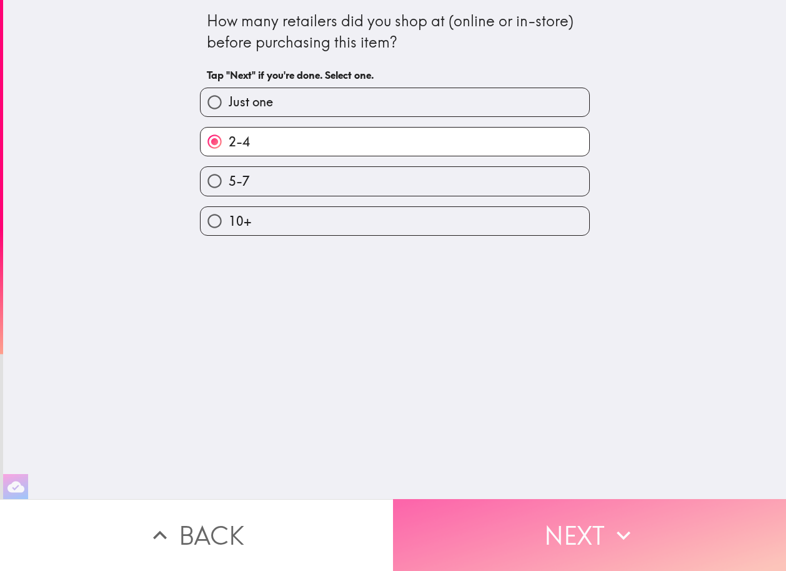
click at [538, 536] on button "Next" at bounding box center [589, 535] width 393 height 72
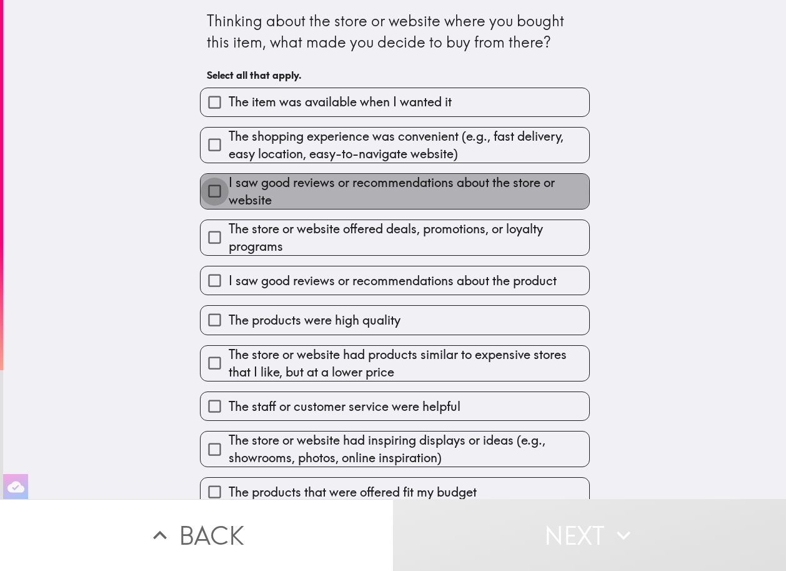
click at [209, 194] on input "I saw good reviews or recommendations about the store or website" at bounding box center [215, 191] width 28 height 28
checkbox input "true"
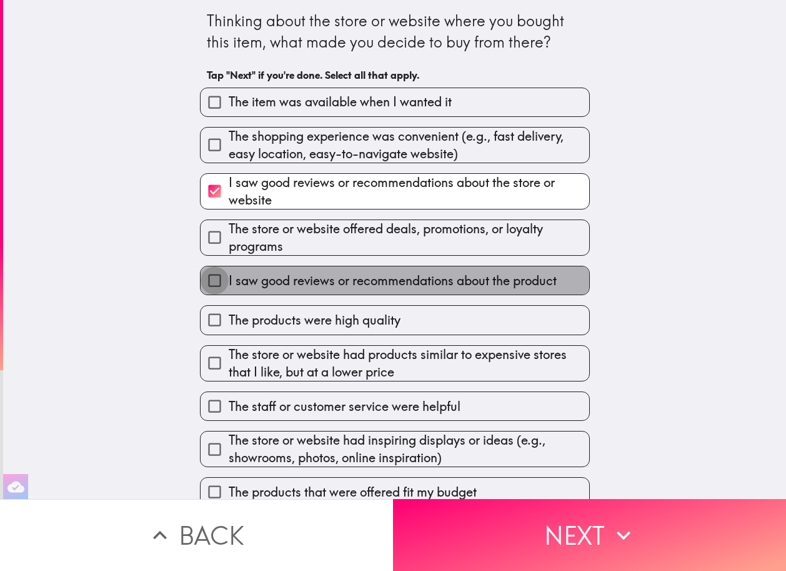
click at [216, 282] on input "I saw good reviews or recommendations about the product" at bounding box center [215, 280] width 28 height 28
checkbox input "true"
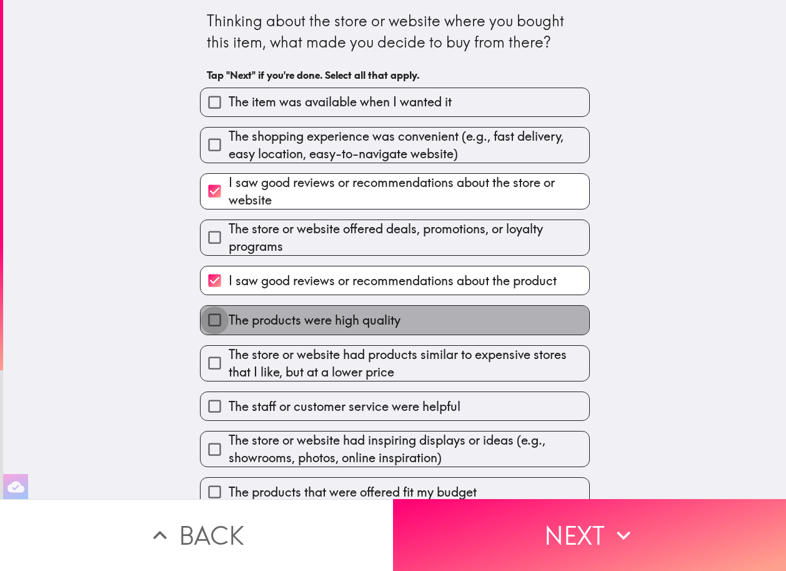
click at [218, 325] on input "The products were high quality" at bounding box center [215, 320] width 28 height 28
checkbox input "true"
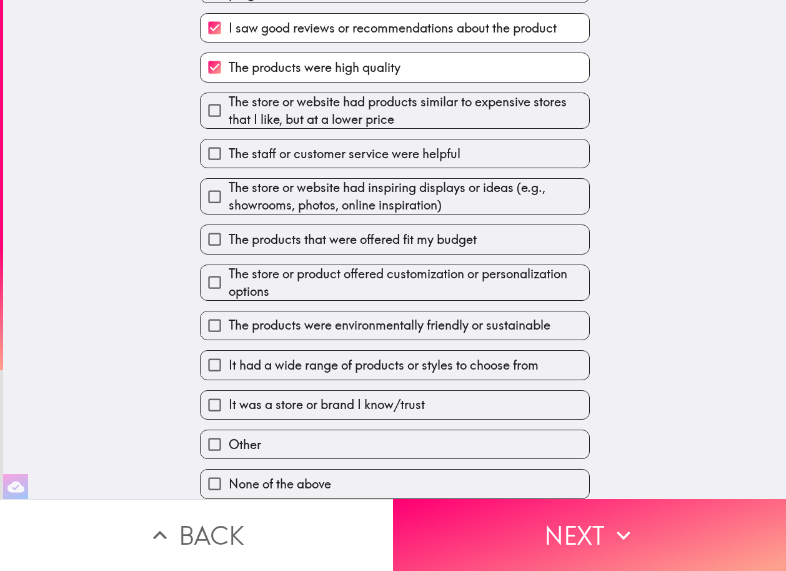
scroll to position [268, 0]
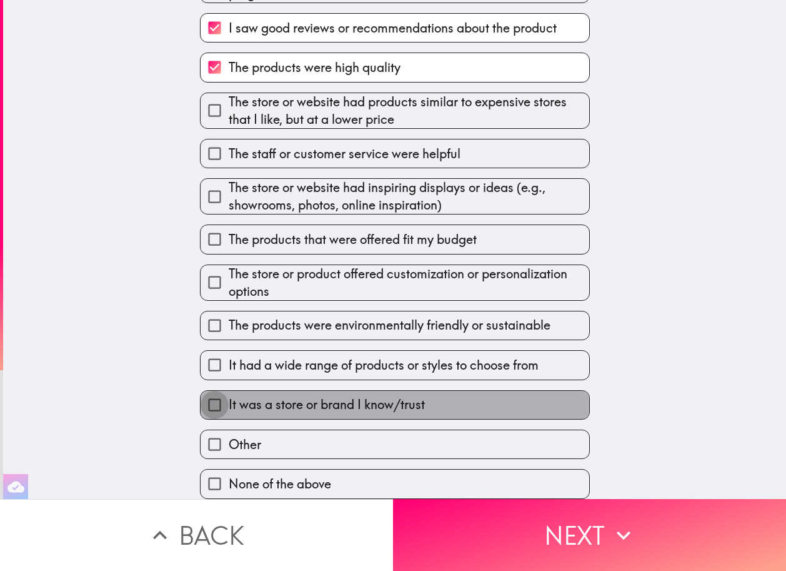
click at [218, 397] on input "It was a store or brand I know/trust" at bounding box center [215, 405] width 28 height 28
checkbox input "true"
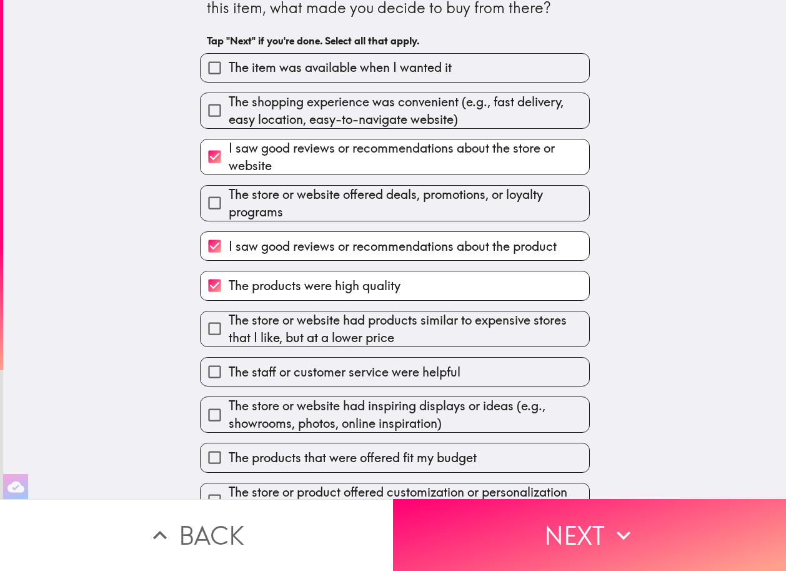
scroll to position [34, 0]
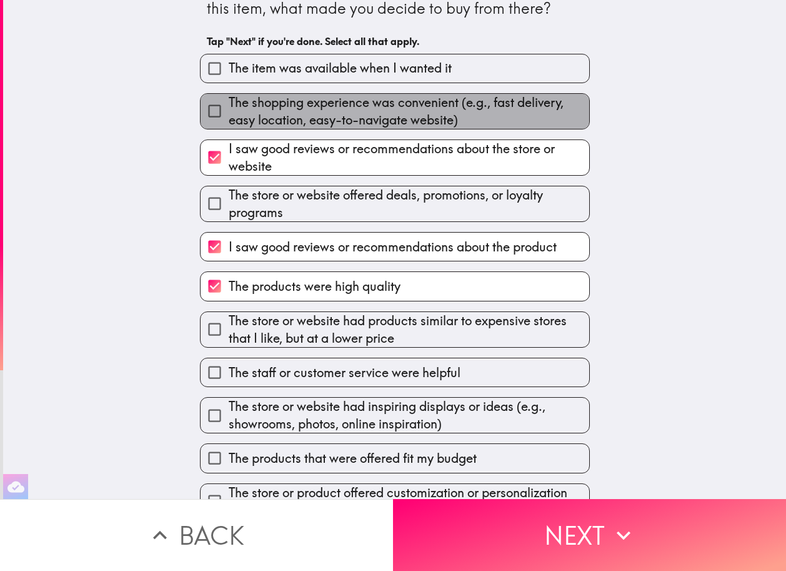
click at [273, 114] on span "The shopping experience was convenient (e.g., fast delivery, easy location, eas…" at bounding box center [409, 111] width 361 height 35
click at [229, 114] on input "The shopping experience was convenient (e.g., fast delivery, easy location, eas…" at bounding box center [215, 111] width 28 height 28
checkbox input "true"
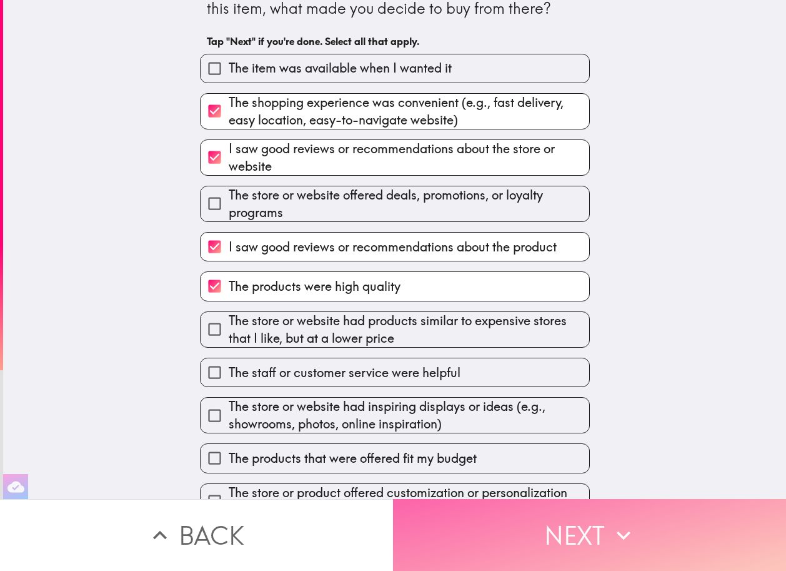
click at [580, 519] on button "Next" at bounding box center [589, 535] width 393 height 72
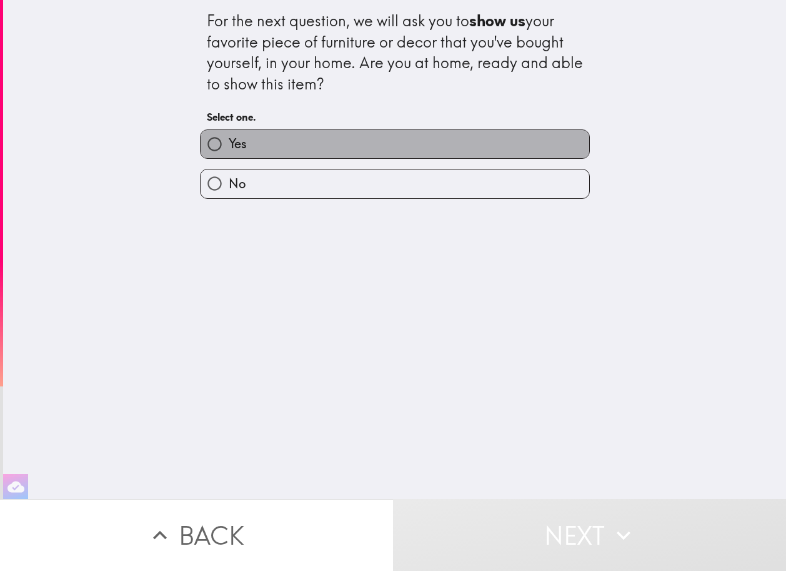
click at [294, 143] on label "Yes" at bounding box center [395, 144] width 389 height 28
click at [229, 143] on input "Yes" at bounding box center [215, 144] width 28 height 28
radio input "true"
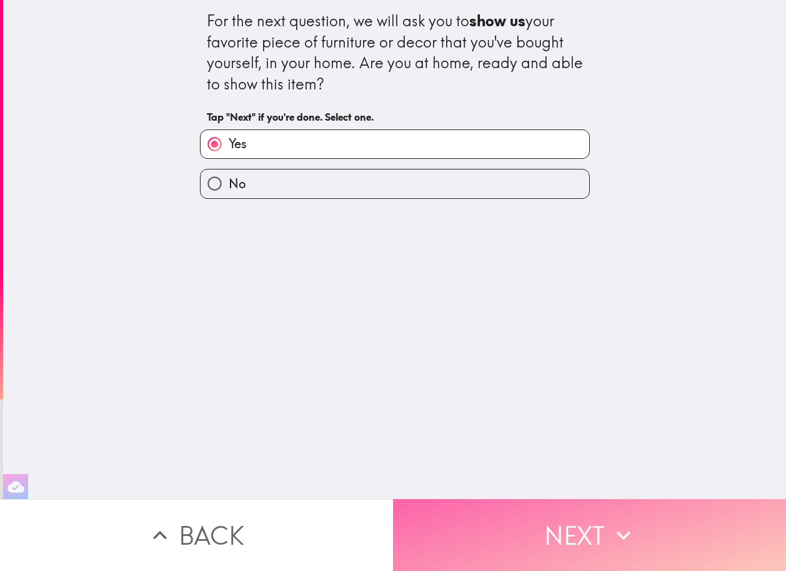
click at [575, 510] on button "Next" at bounding box center [589, 535] width 393 height 72
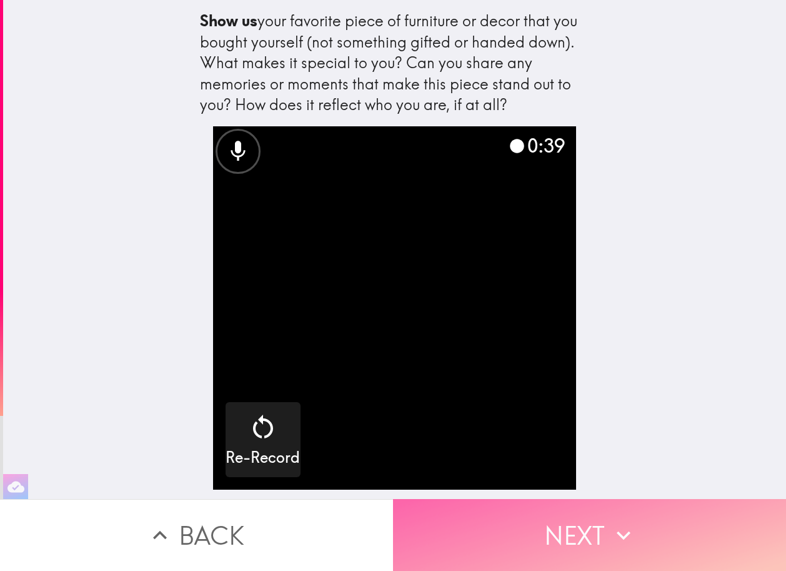
click at [673, 531] on button "Next" at bounding box center [589, 535] width 393 height 72
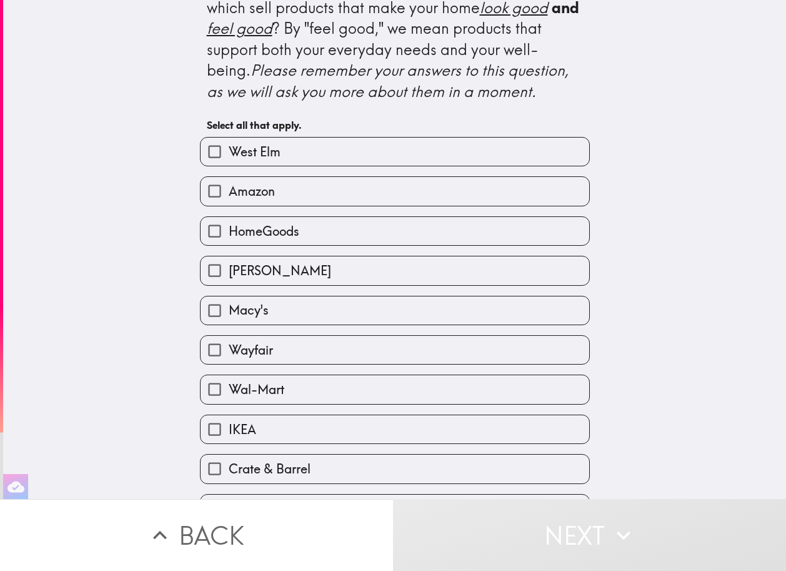
scroll to position [74, 0]
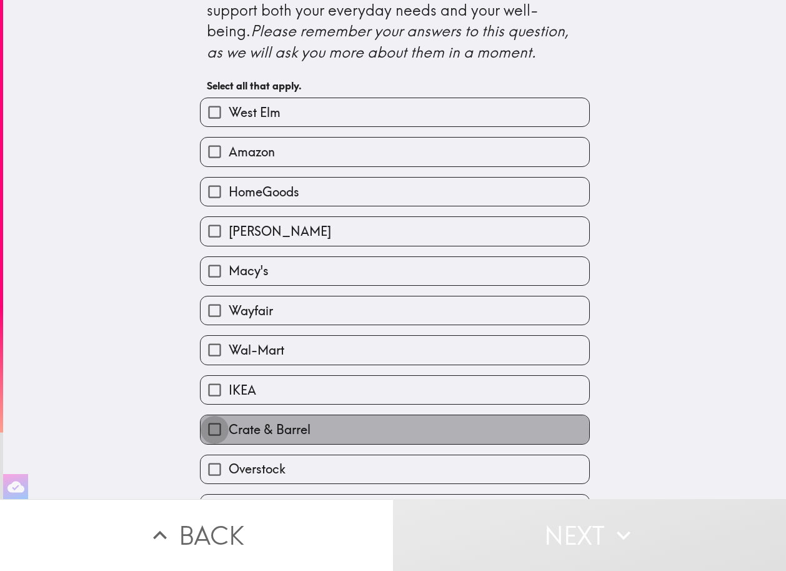
click at [208, 435] on input "Crate & Barrel" at bounding box center [215, 429] width 28 height 28
checkbox input "true"
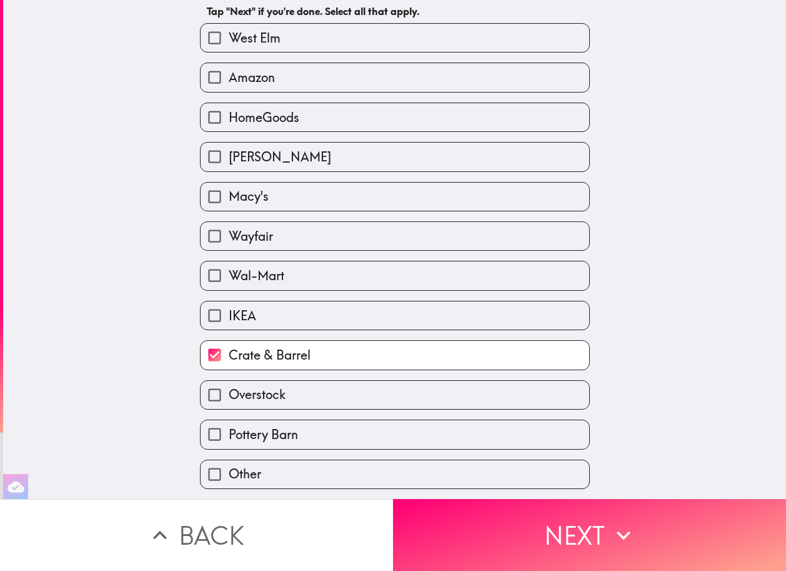
scroll to position [149, 0]
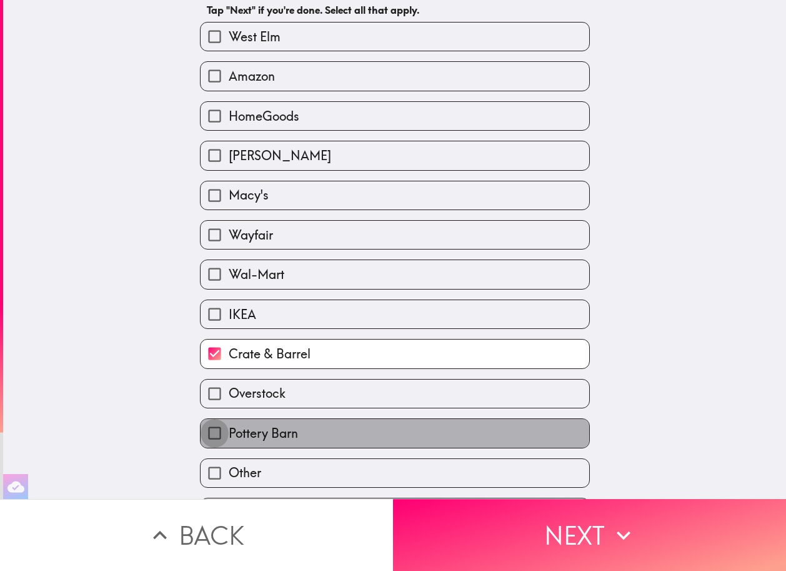
click at [208, 435] on input "Pottery Barn" at bounding box center [215, 433] width 28 height 28
checkbox input "true"
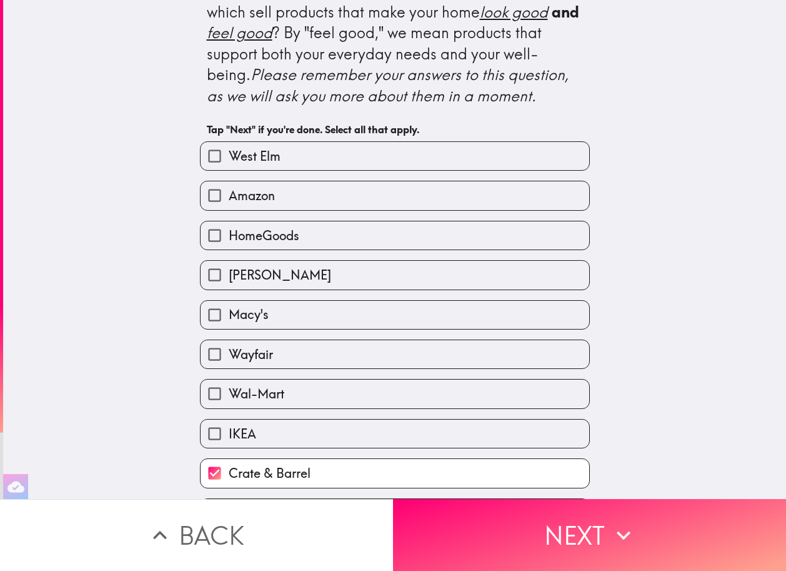
scroll to position [29, 0]
click at [249, 236] on span "HomeGoods" at bounding box center [264, 237] width 71 height 18
click at [229, 236] on input "HomeGoods" at bounding box center [215, 236] width 28 height 28
checkbox input "true"
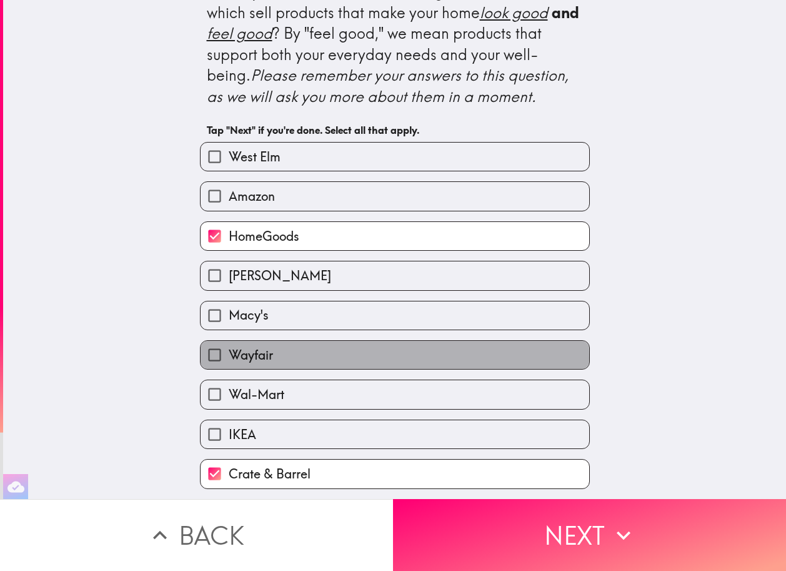
click at [289, 359] on label "Wayfair" at bounding box center [395, 355] width 389 height 28
click at [229, 359] on input "Wayfair" at bounding box center [215, 355] width 28 height 28
checkbox input "true"
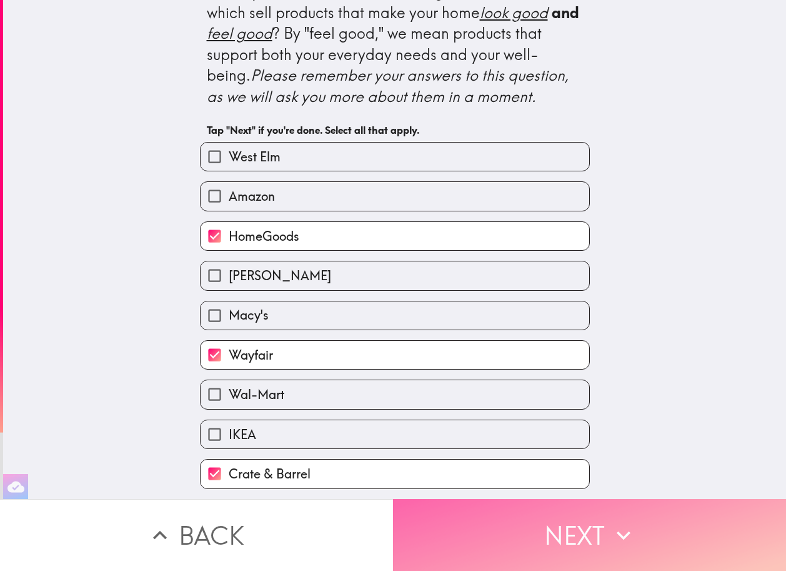
click at [523, 523] on button "Next" at bounding box center [589, 535] width 393 height 72
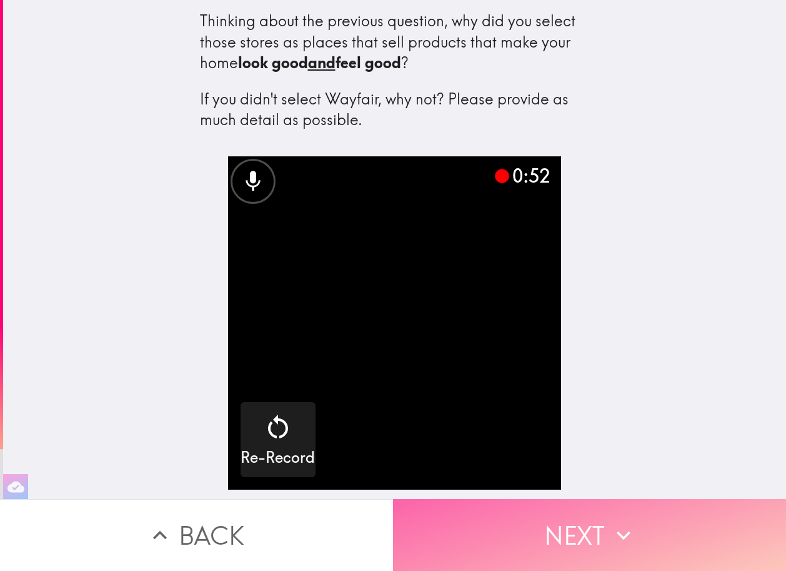
click at [653, 509] on button "Next" at bounding box center [589, 535] width 393 height 72
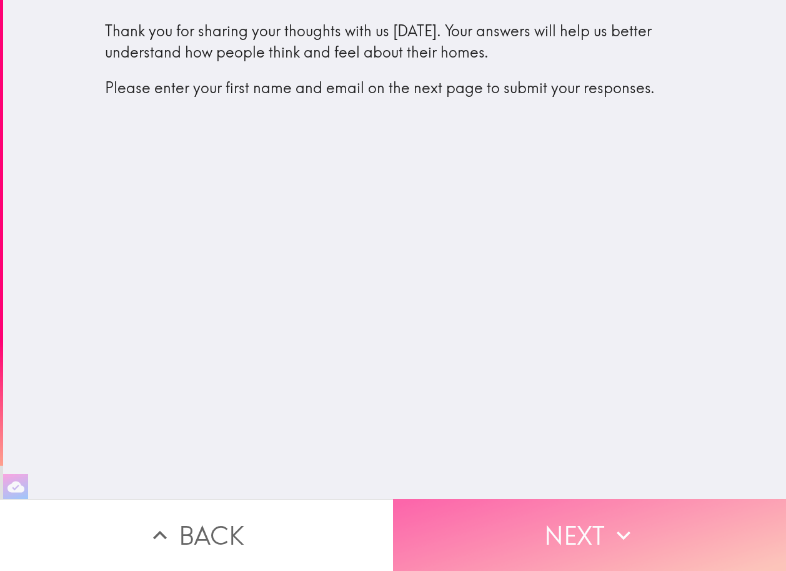
click at [489, 508] on button "Next" at bounding box center [589, 535] width 393 height 72
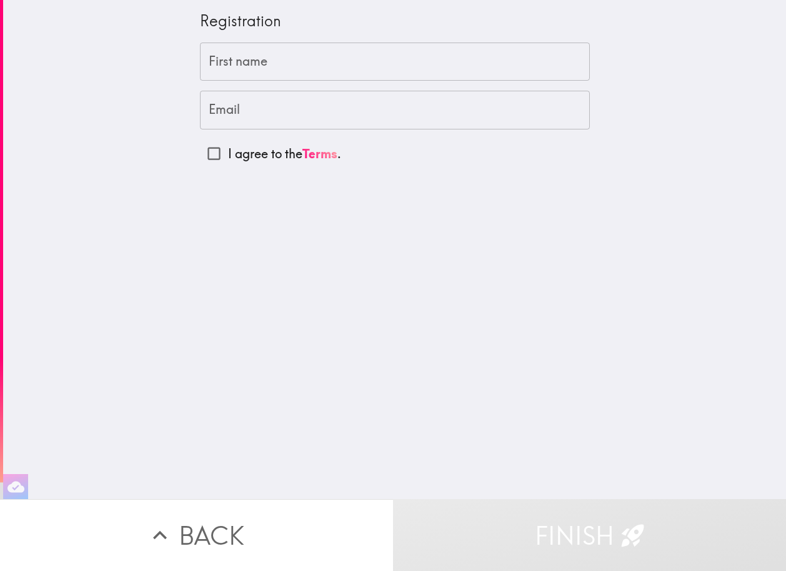
click at [253, 57] on input "First name" at bounding box center [395, 62] width 390 height 39
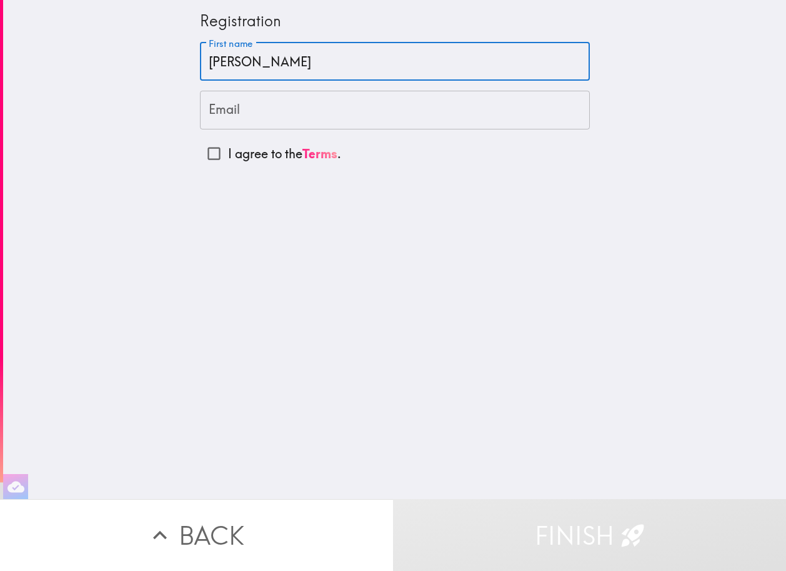
type input "[PERSON_NAME]"
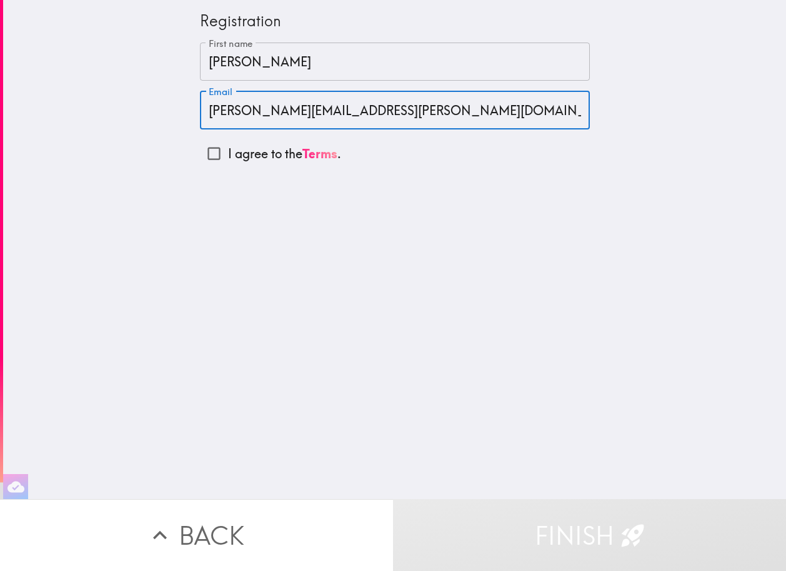
type input "[PERSON_NAME][EMAIL_ADDRESS][PERSON_NAME][DOMAIN_NAME]"
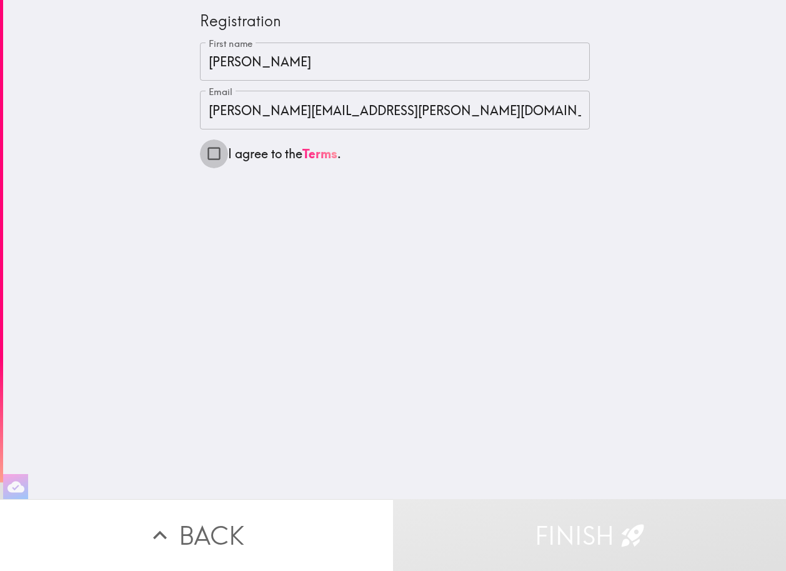
click at [207, 158] on input "I agree to the Terms ." at bounding box center [214, 153] width 28 height 28
checkbox input "true"
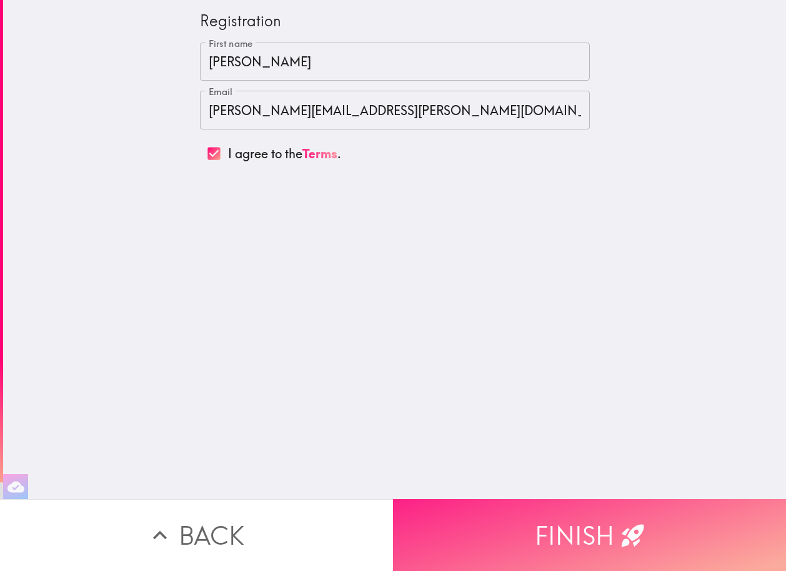
click at [529, 533] on button "Finish" at bounding box center [589, 535] width 393 height 72
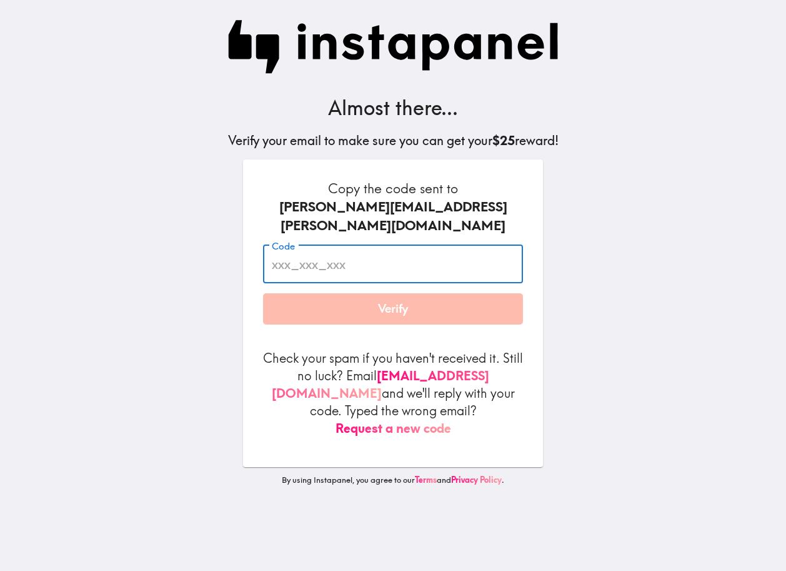
click at [431, 249] on input "Code" at bounding box center [393, 264] width 260 height 39
type input "RdA_arQ_UnA"
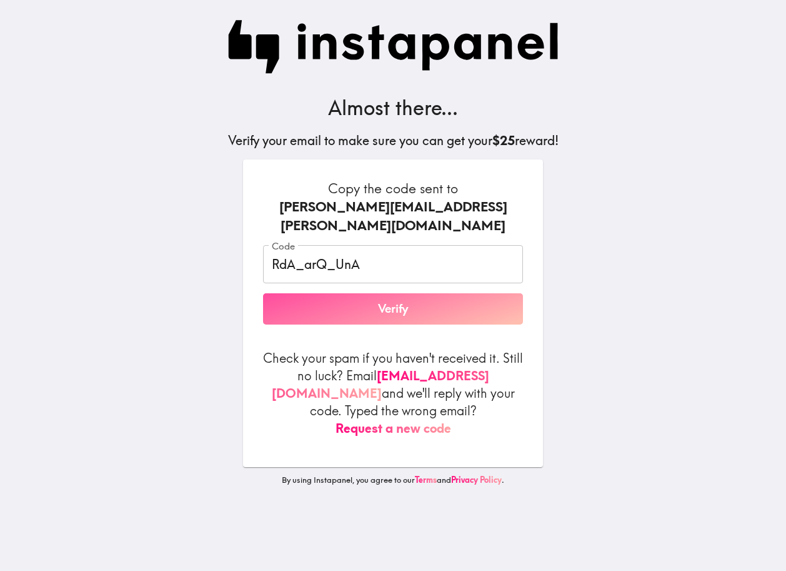
click at [415, 299] on button "Verify" at bounding box center [393, 308] width 260 height 31
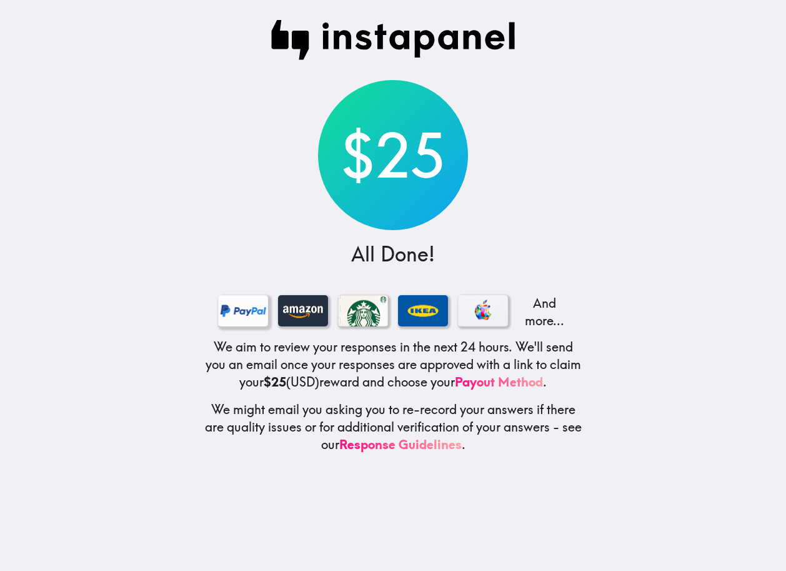
click at [234, 319] on div at bounding box center [243, 310] width 50 height 31
click at [500, 385] on link "Payout Method" at bounding box center [499, 382] width 88 height 16
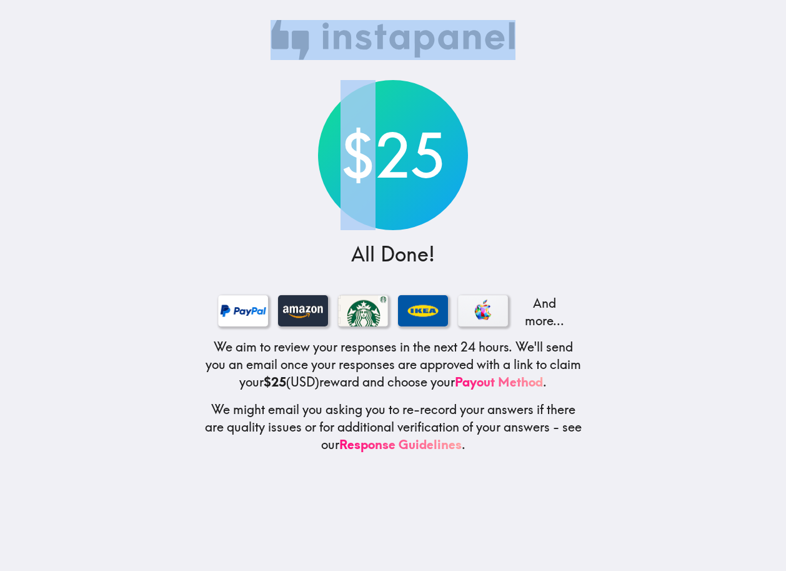
drag, startPoint x: 368, startPoint y: 146, endPoint x: 384, endPoint y: -39, distance: 186.3
click at [384, 0] on html "$25 All Done! And more... We aim to review your responses in the next 24 hours.…" at bounding box center [393, 0] width 786 height 0
